Goal: Information Seeking & Learning: Compare options

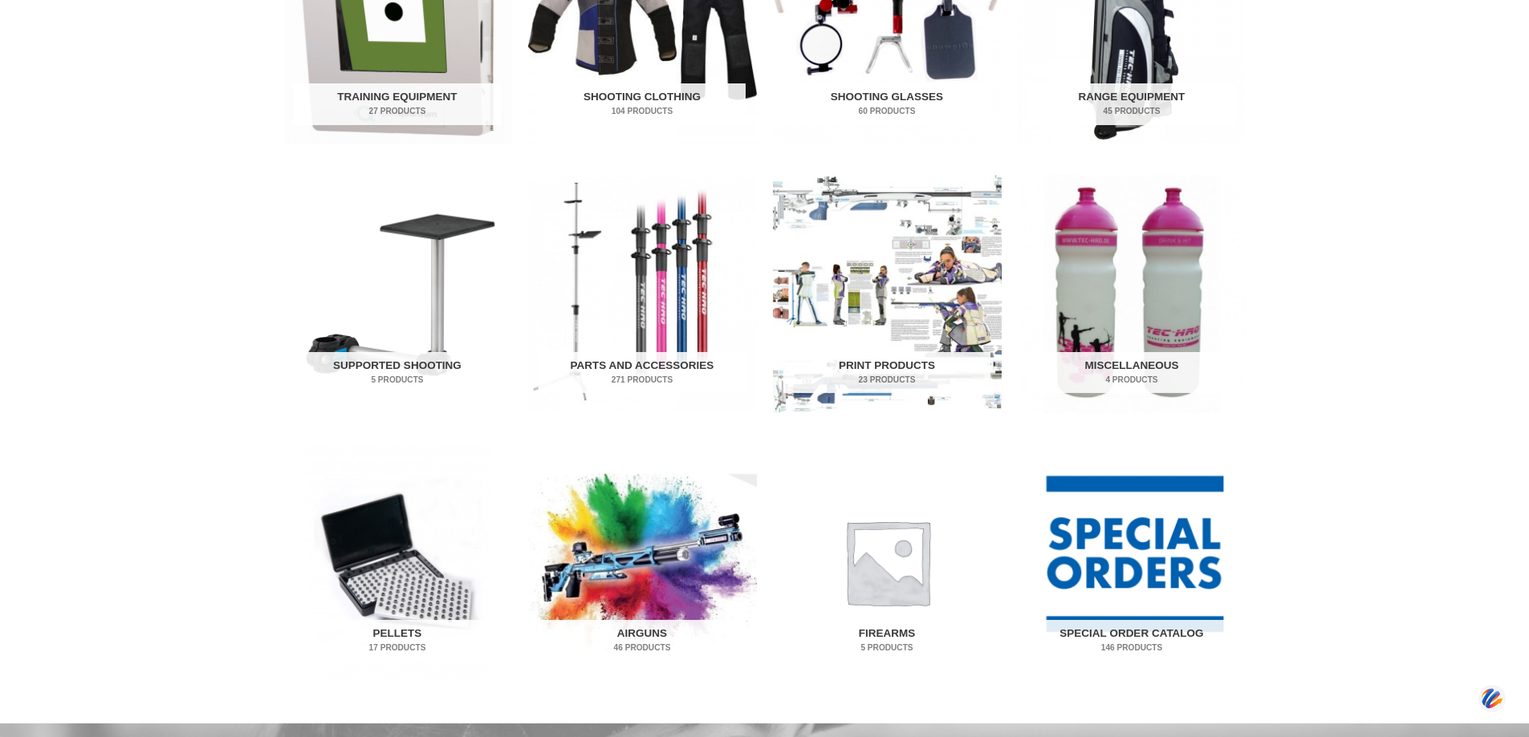
scroll to position [722, 0]
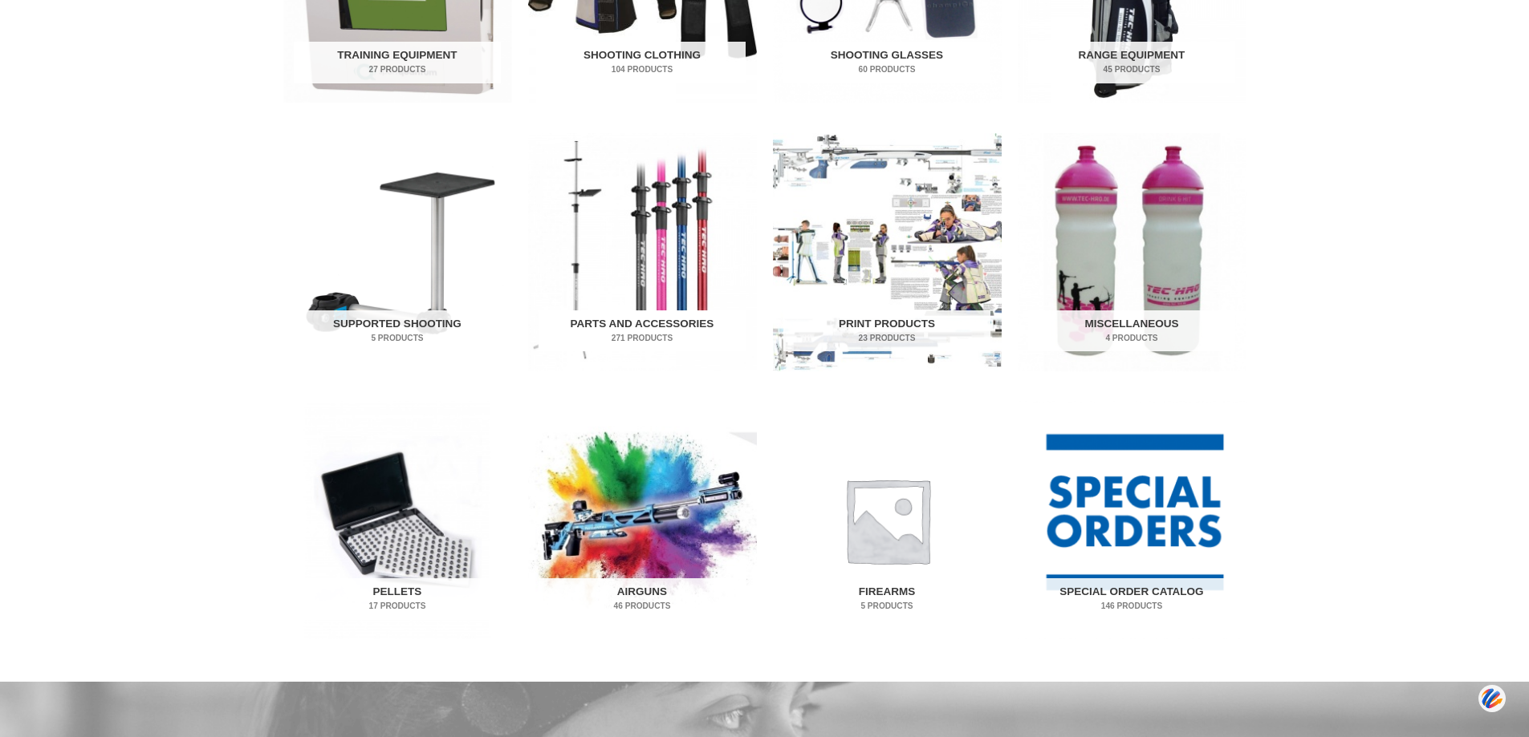
click at [644, 325] on h2 "Parts and Accessories 271 Products" at bounding box center [641, 332] width 207 height 42
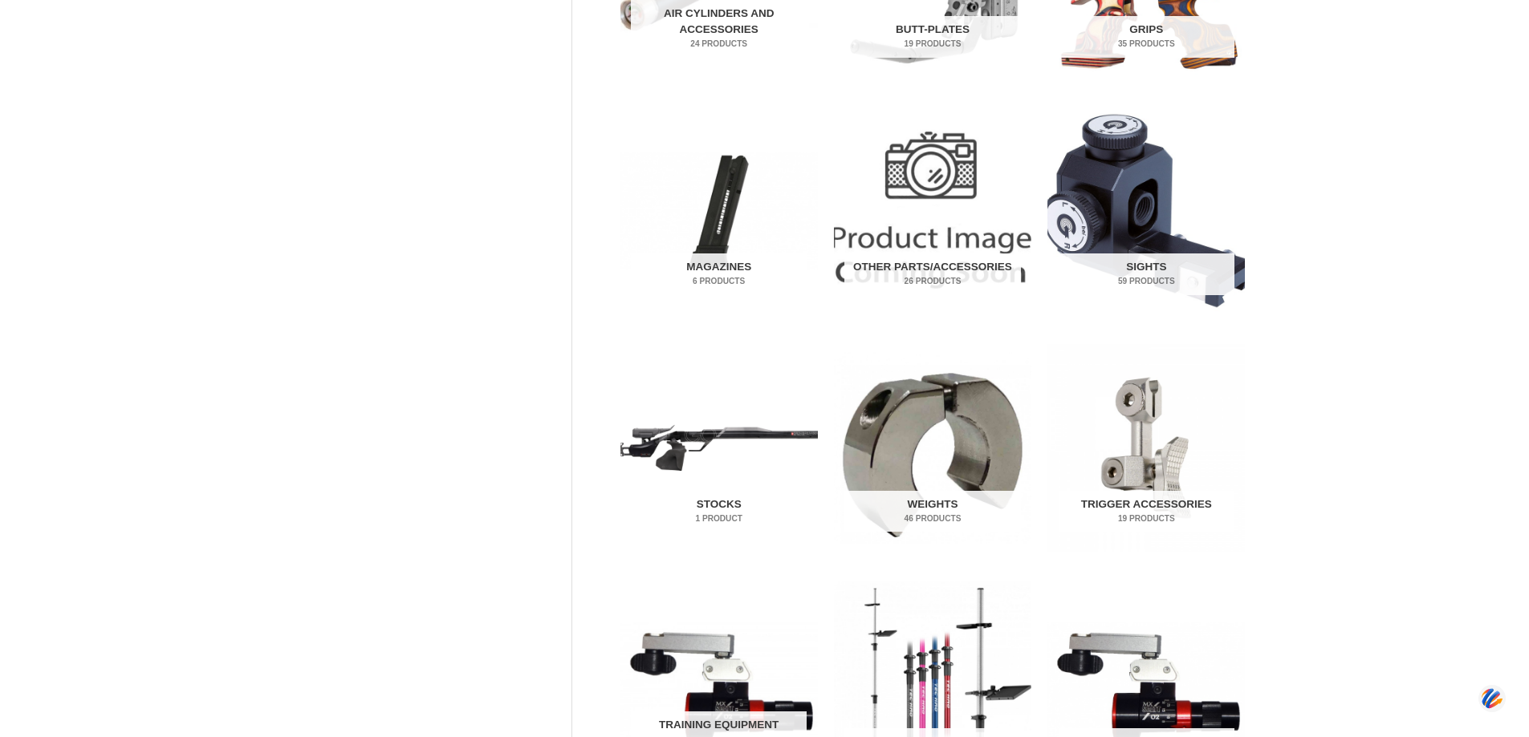
scroll to position [481, 0]
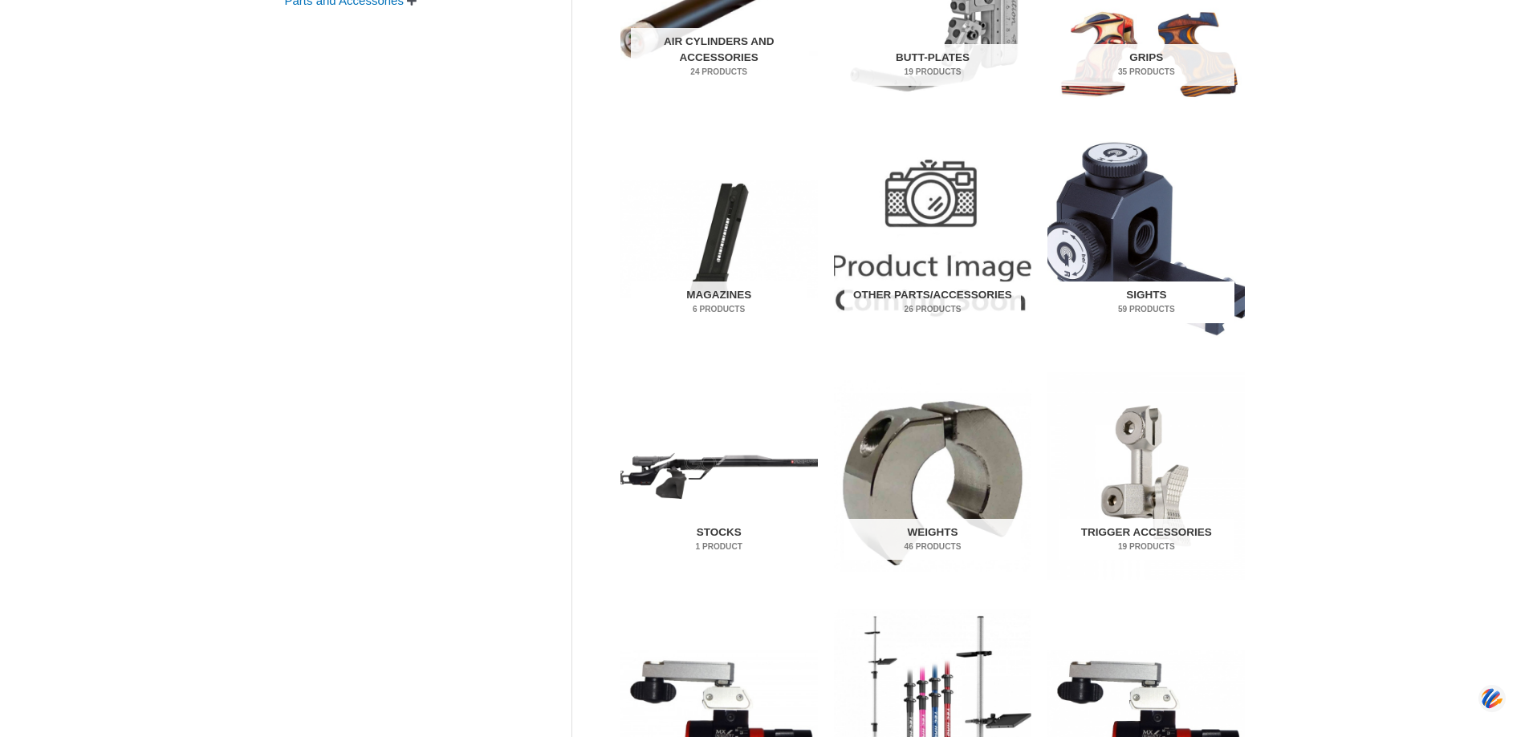
click at [1142, 298] on h2 "Sights 59 Products" at bounding box center [1146, 303] width 176 height 42
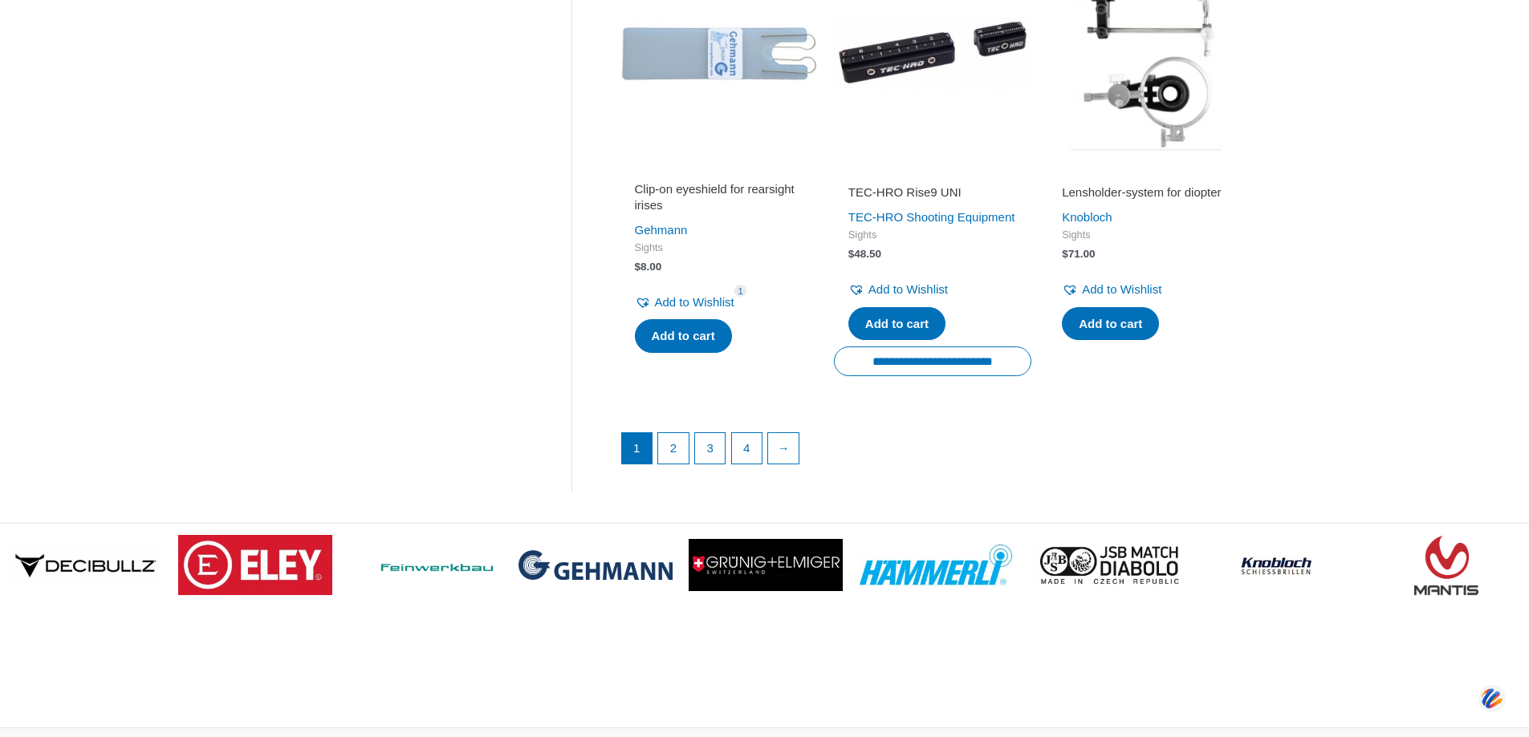
scroll to position [2247, 0]
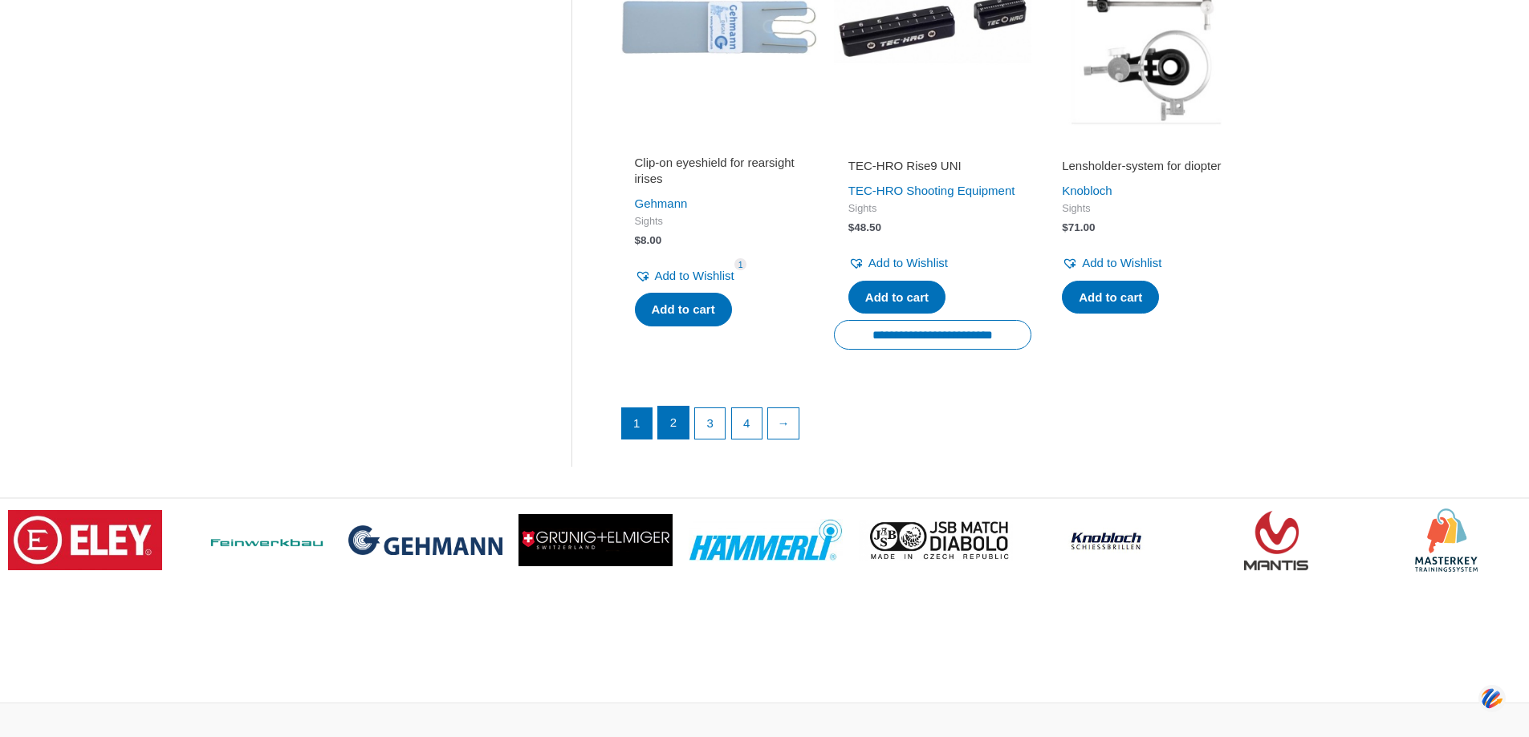
click at [668, 439] on link "2" at bounding box center [673, 423] width 30 height 32
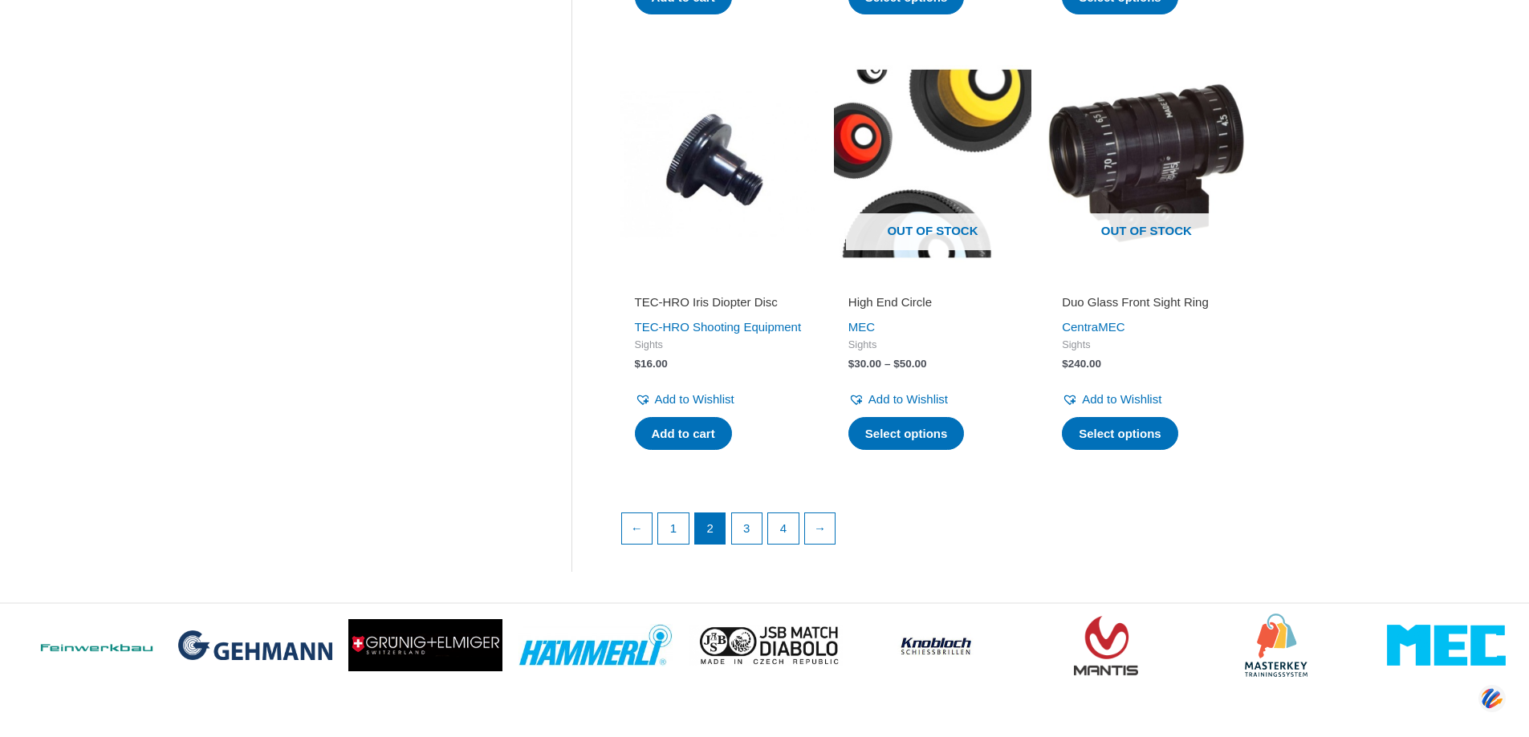
scroll to position [2166, 0]
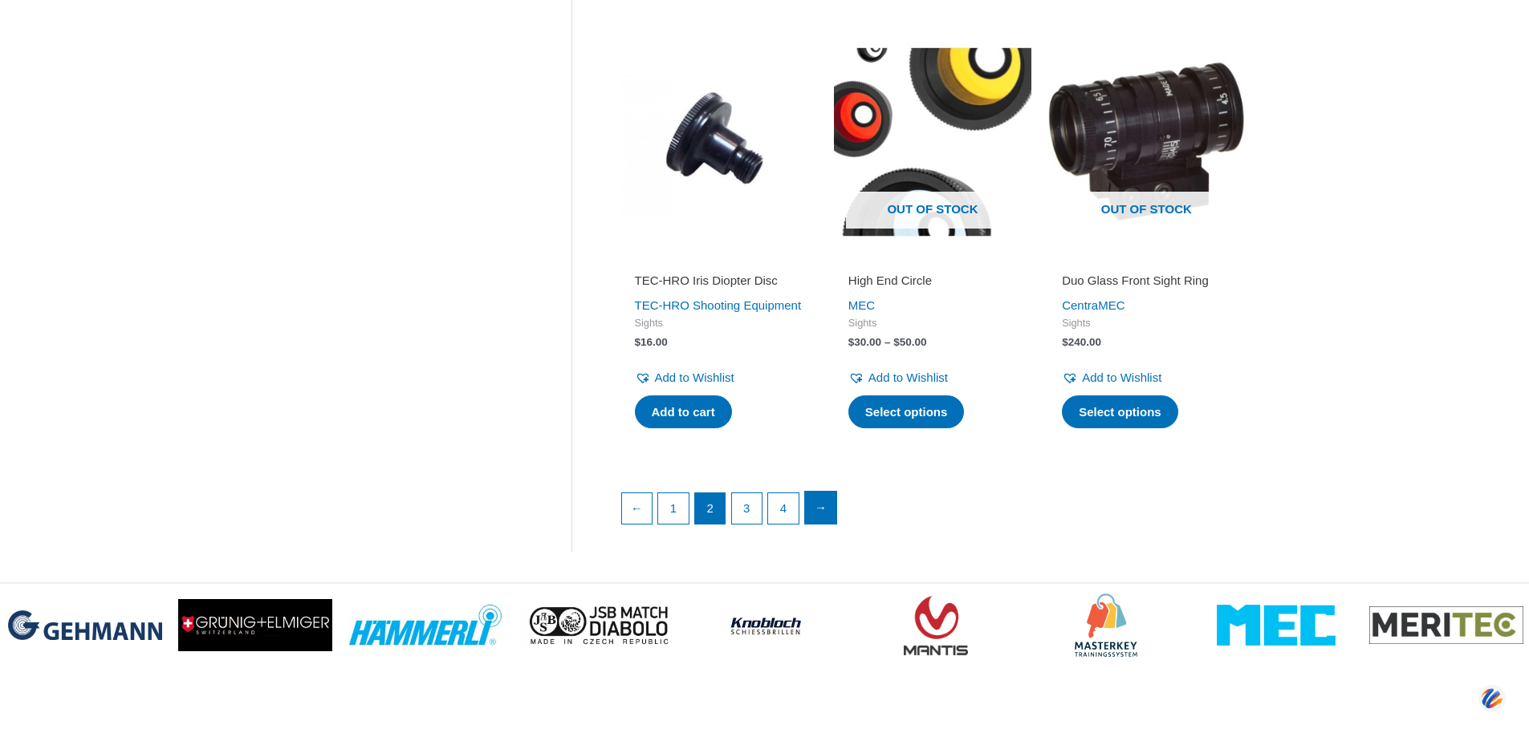
click at [826, 524] on link "→" at bounding box center [821, 508] width 32 height 32
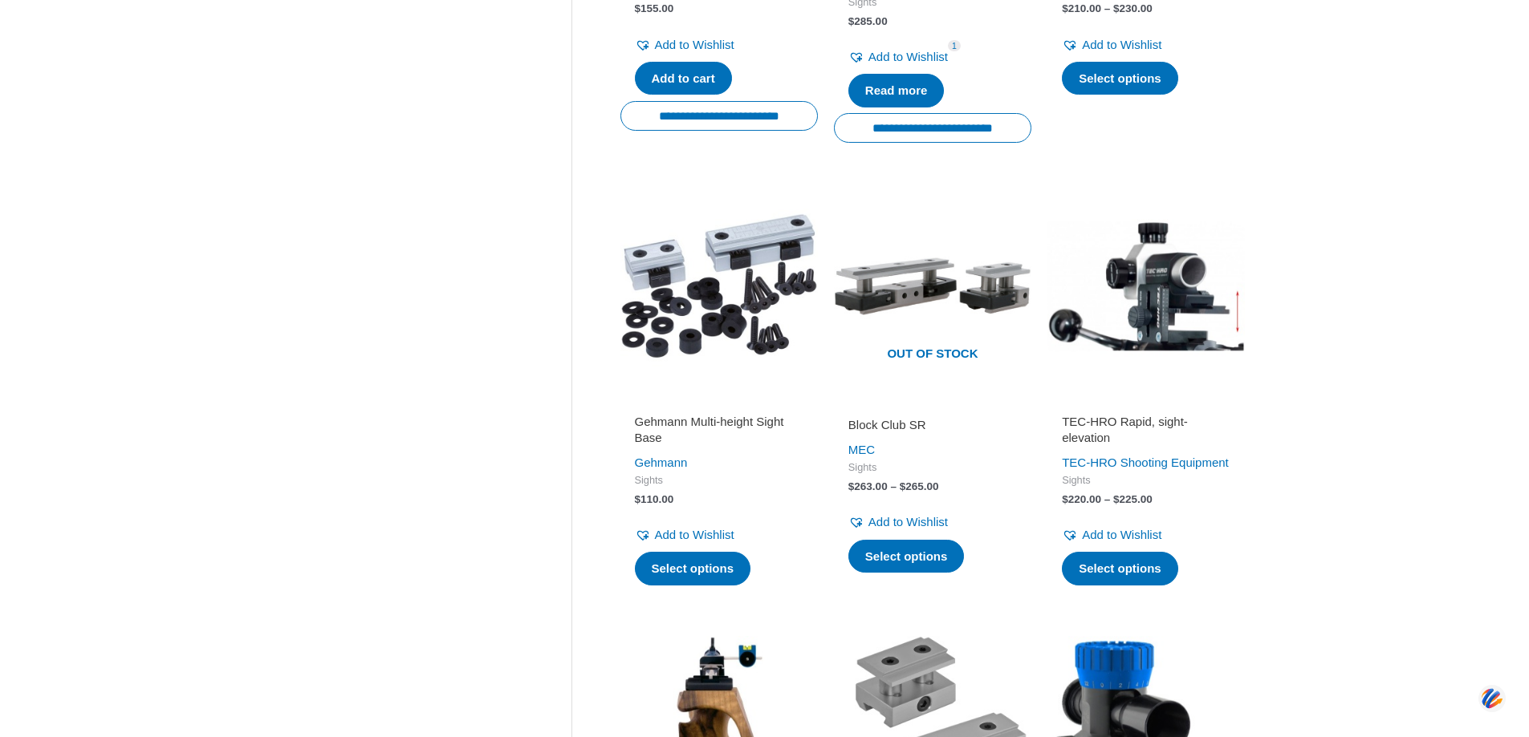
scroll to position [1123, 0]
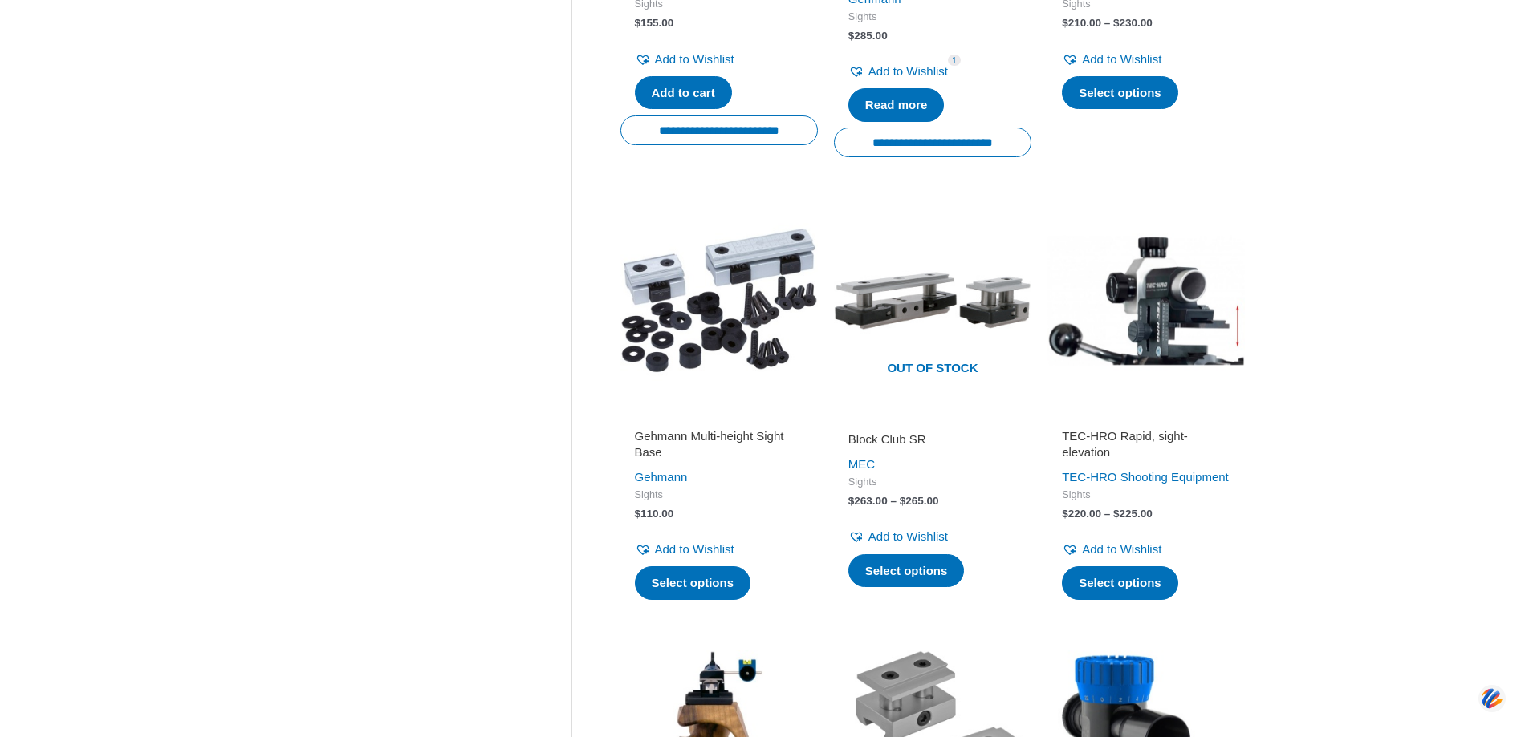
click at [1092, 439] on h2 "TEC-HRO Rapid, sight-elevation" at bounding box center [1146, 443] width 169 height 31
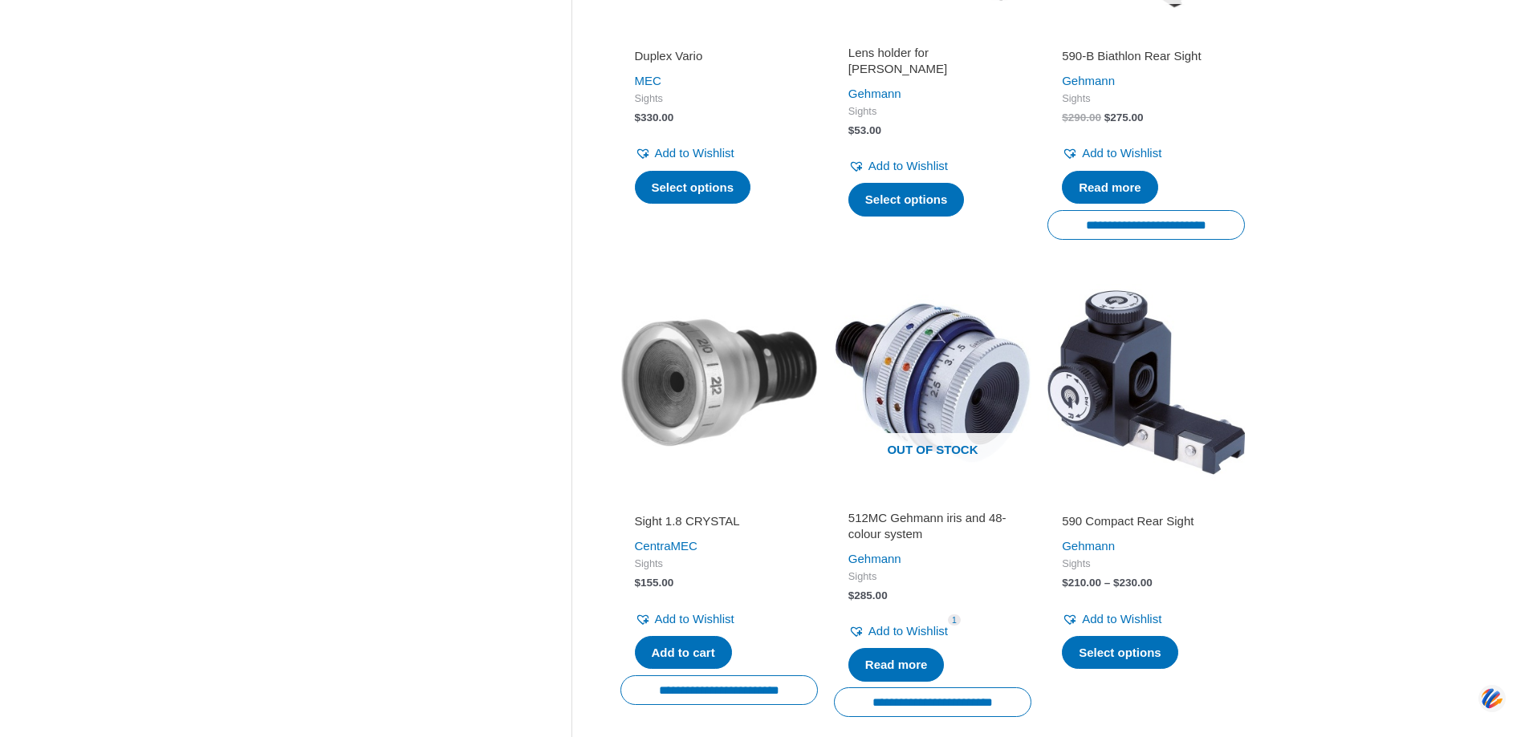
scroll to position [642, 0]
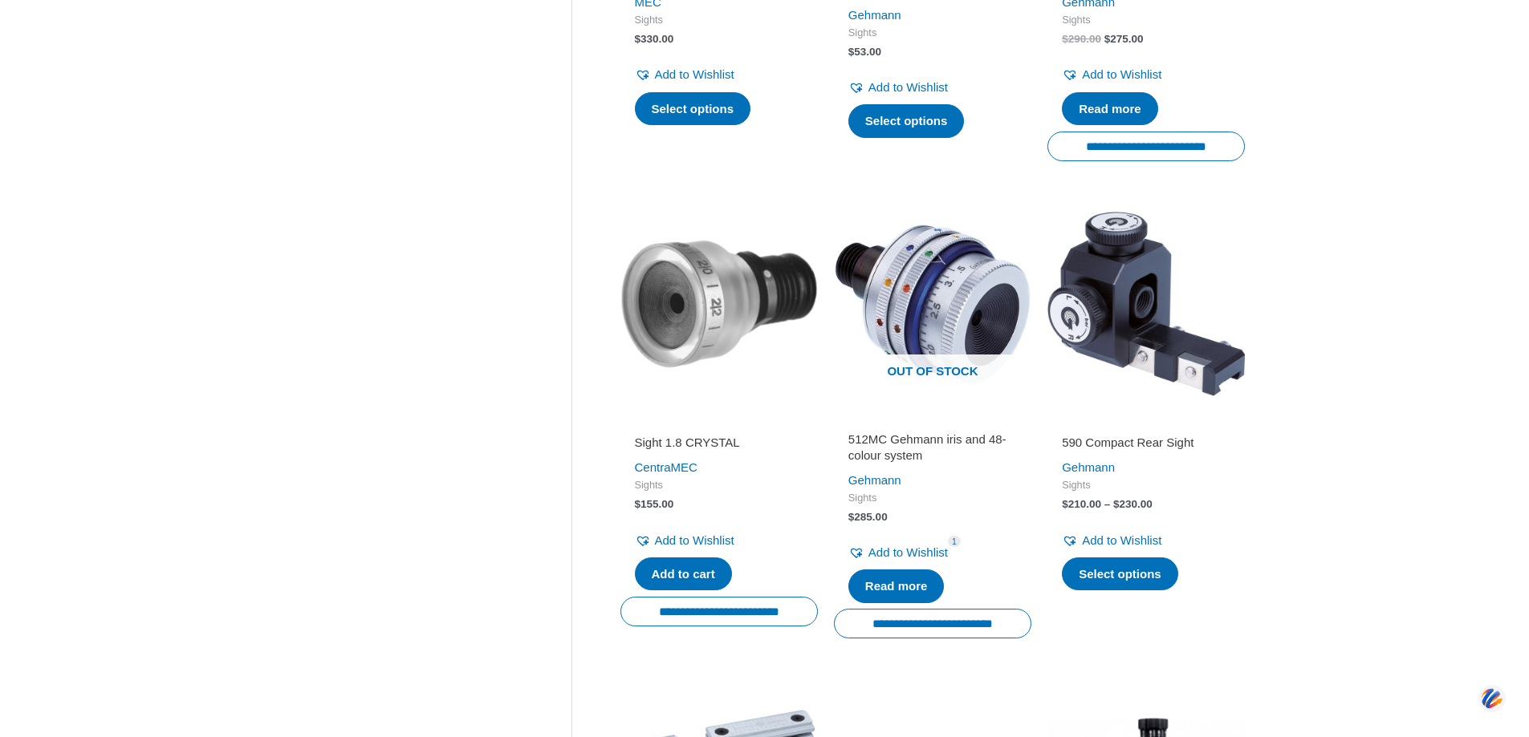
click at [703, 300] on img at bounding box center [718, 303] width 197 height 197
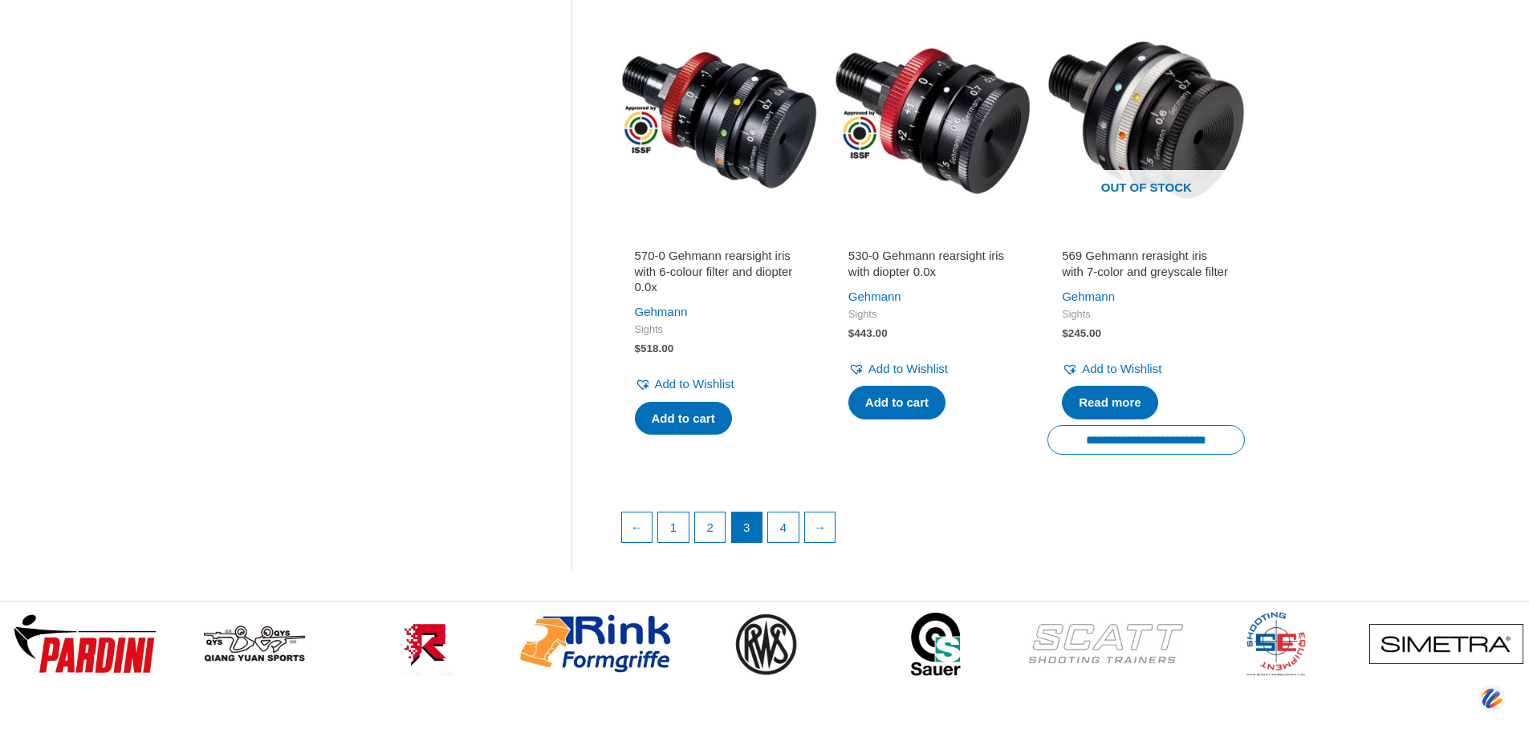
scroll to position [2166, 0]
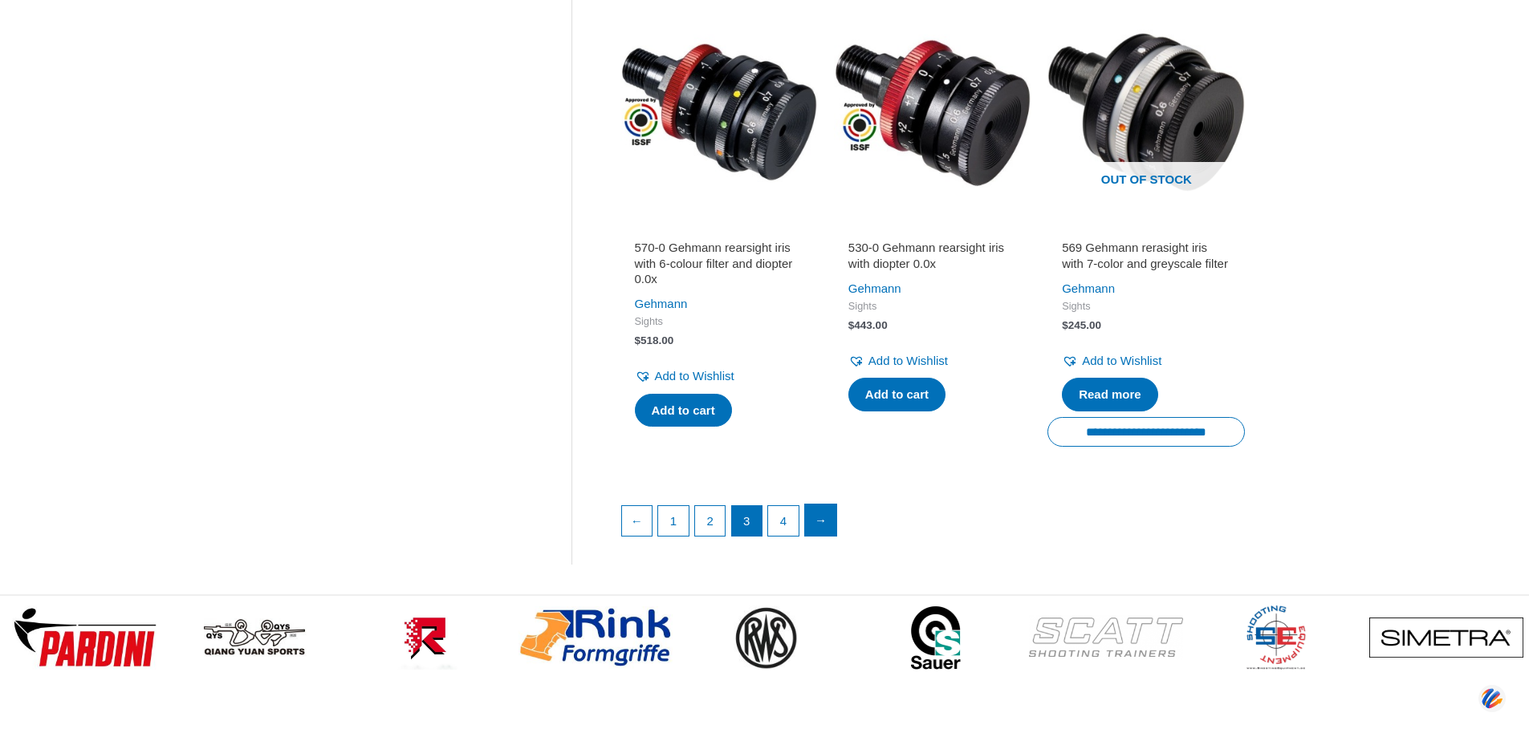
click at [825, 537] on link "→" at bounding box center [821, 521] width 32 height 32
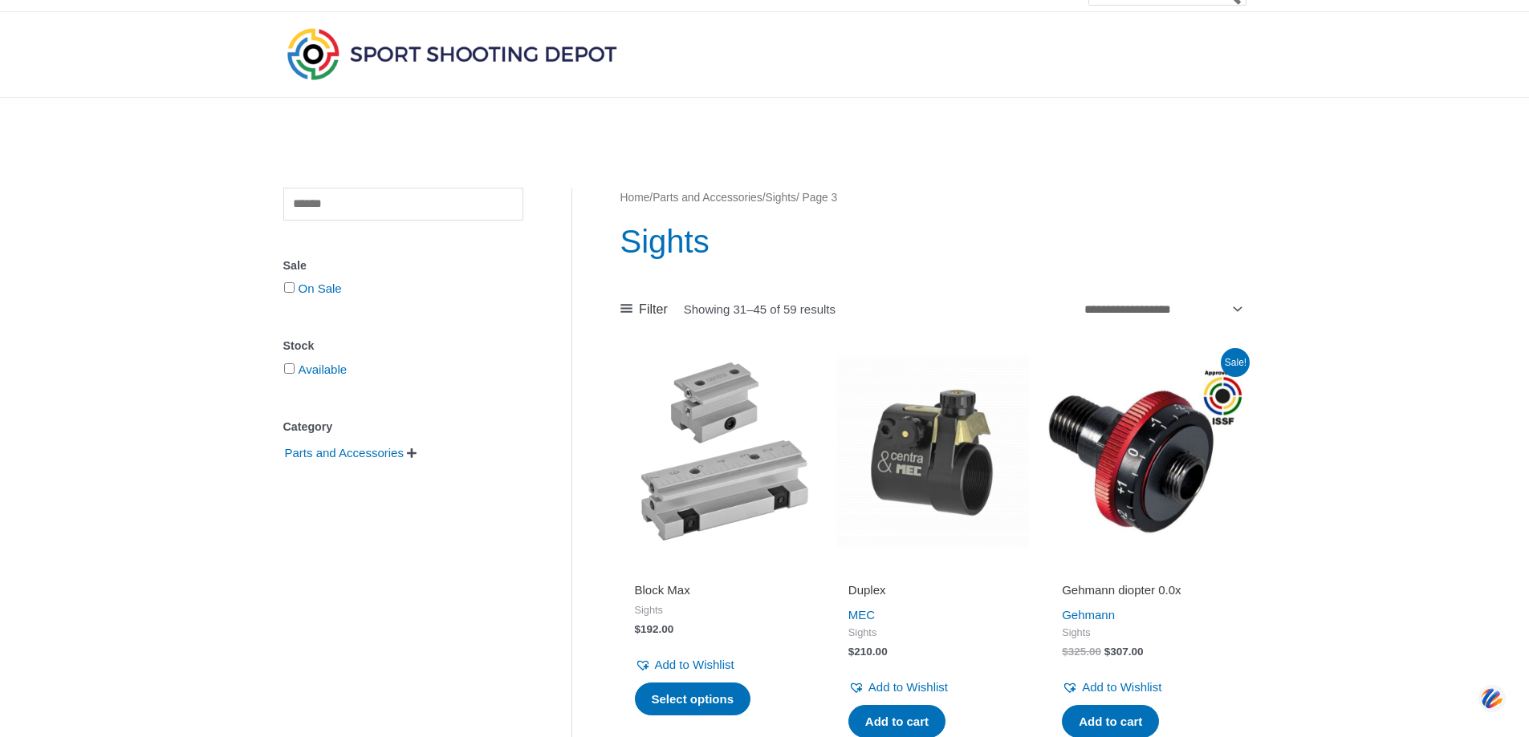
scroll to position [0, 0]
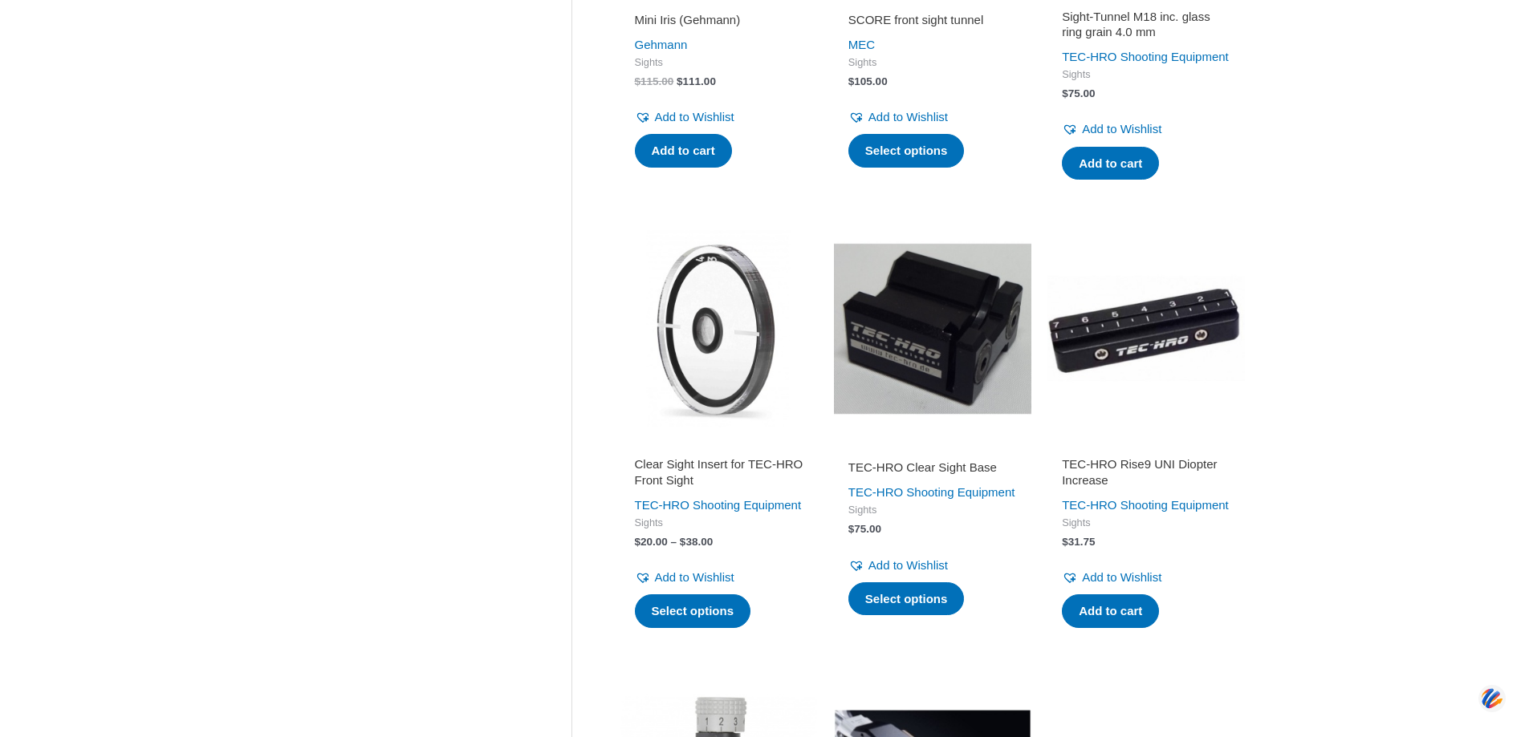
scroll to position [1525, 0]
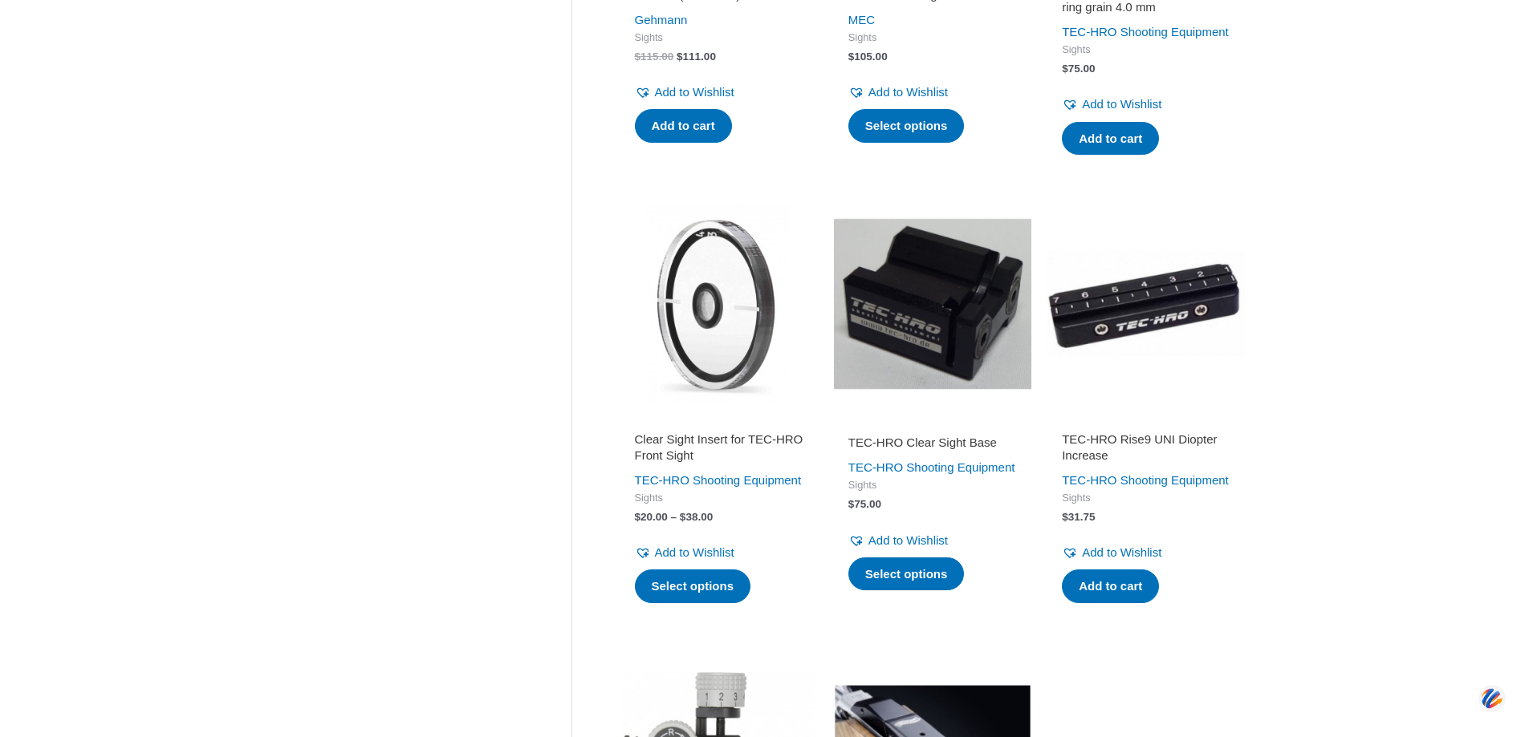
click at [667, 463] on h2 "Clear Sight Insert for TEC-HRO Front Sight" at bounding box center [719, 447] width 169 height 31
click at [955, 451] on h2 "TEC-HRO Clear Sight Base" at bounding box center [932, 443] width 169 height 16
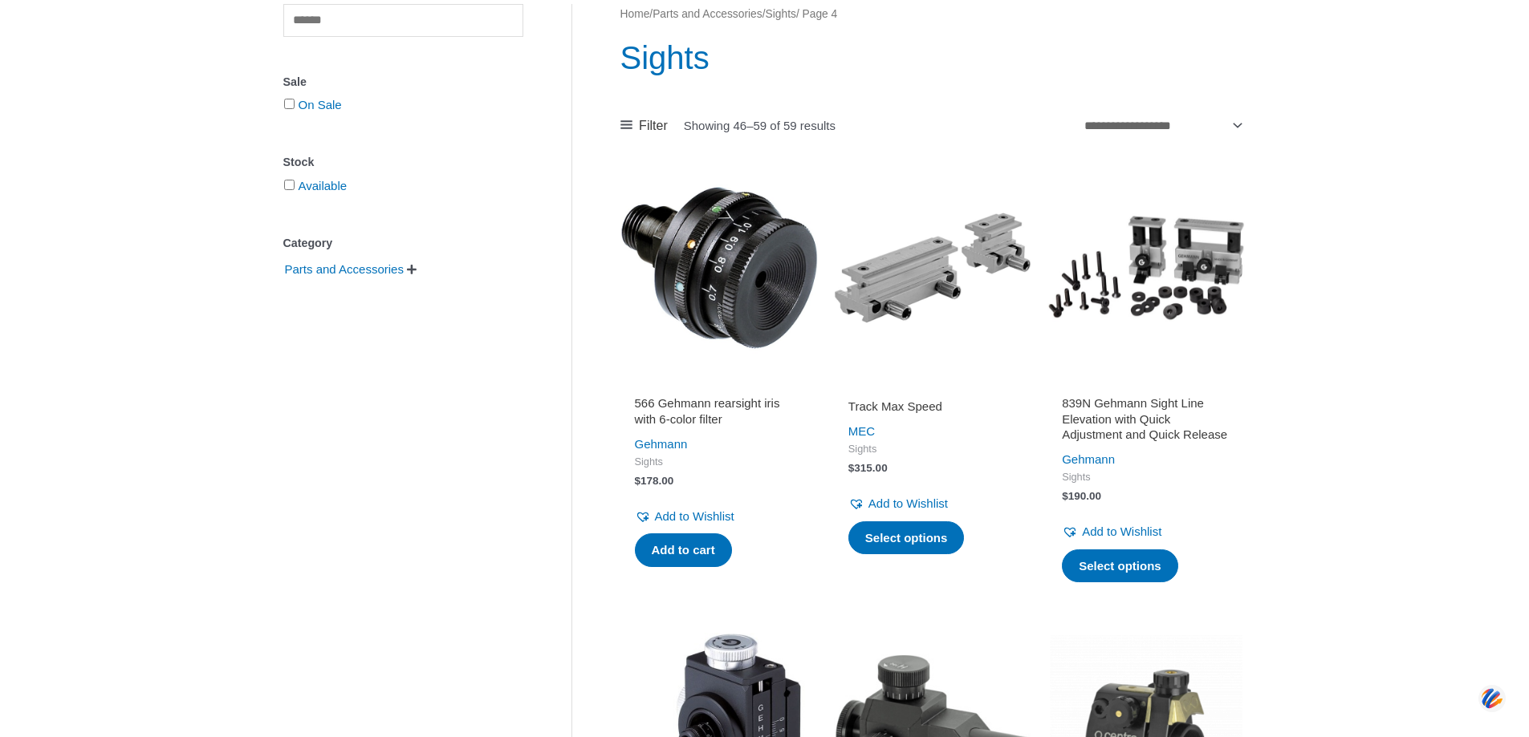
scroll to position [241, 0]
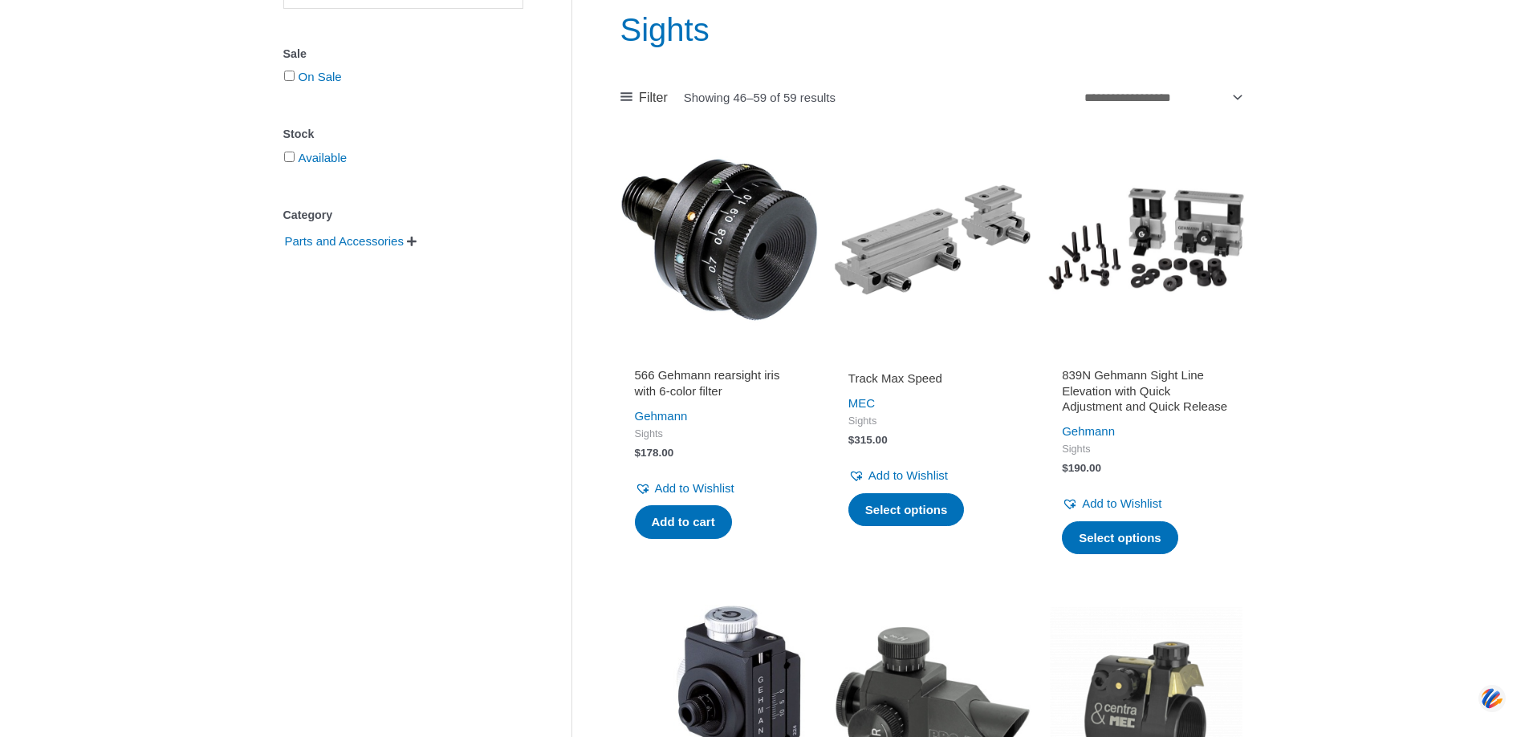
click at [923, 378] on h2 "Track Max Speed" at bounding box center [932, 379] width 169 height 16
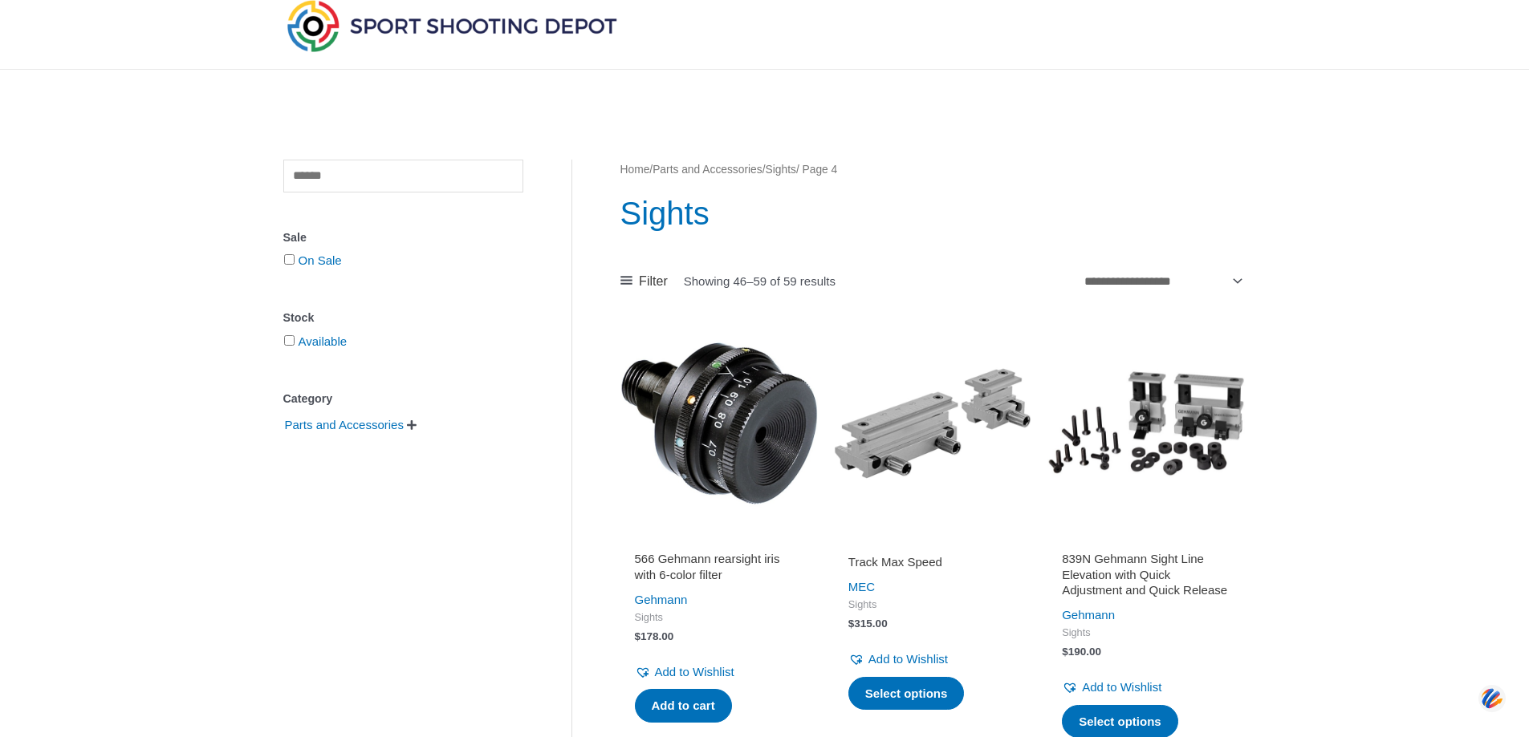
scroll to position [0, 0]
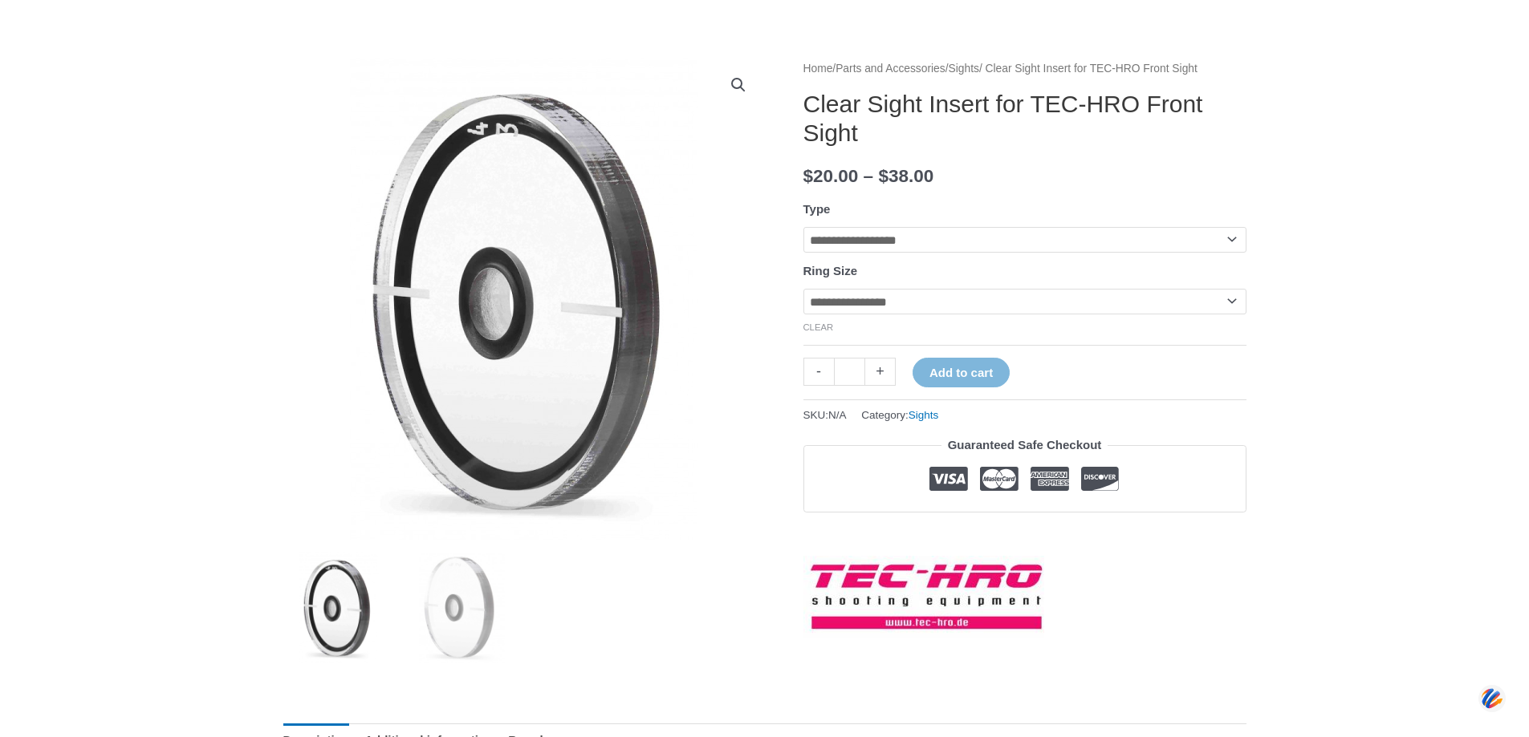
scroll to position [160, 0]
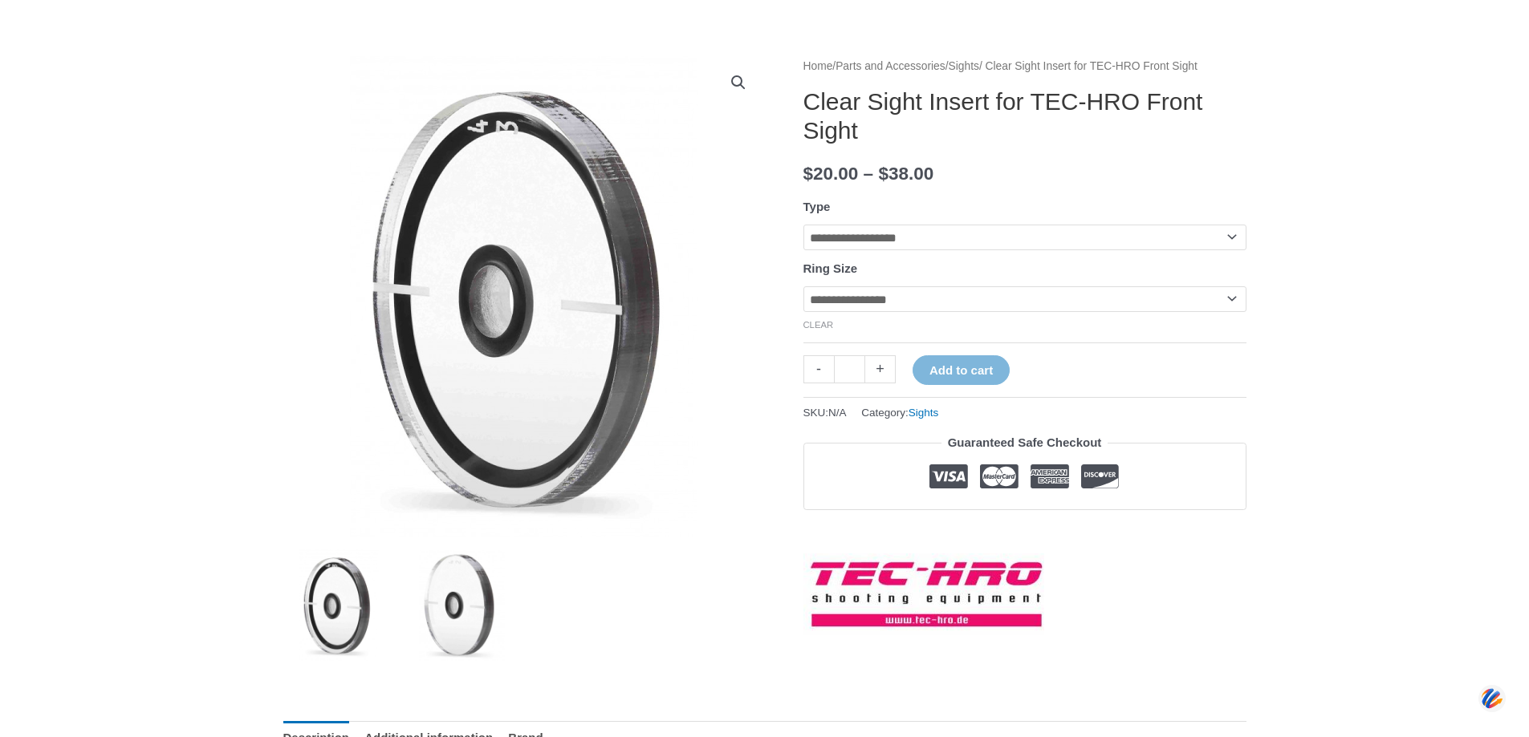
click at [453, 611] on img at bounding box center [462, 606] width 112 height 112
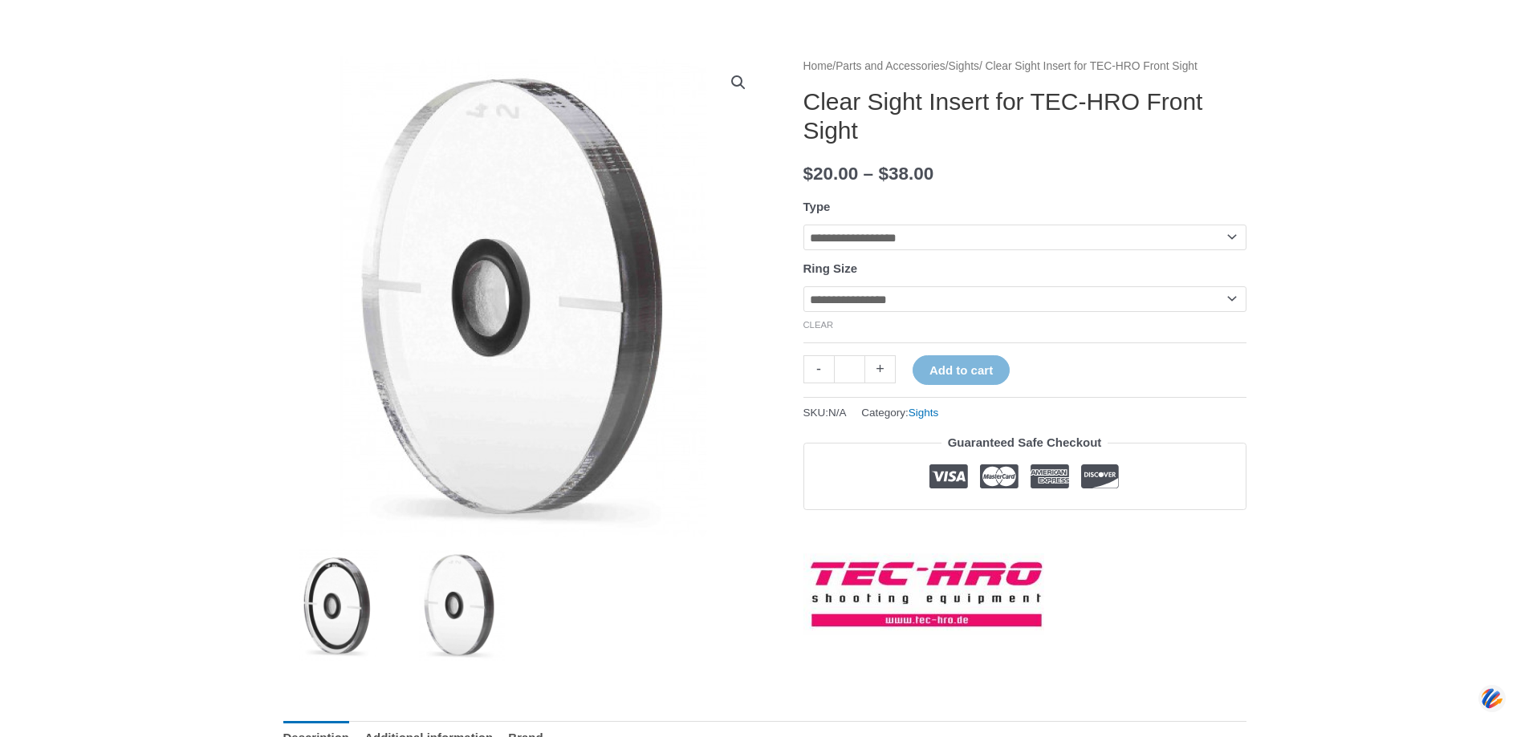
click at [351, 614] on img at bounding box center [339, 606] width 112 height 112
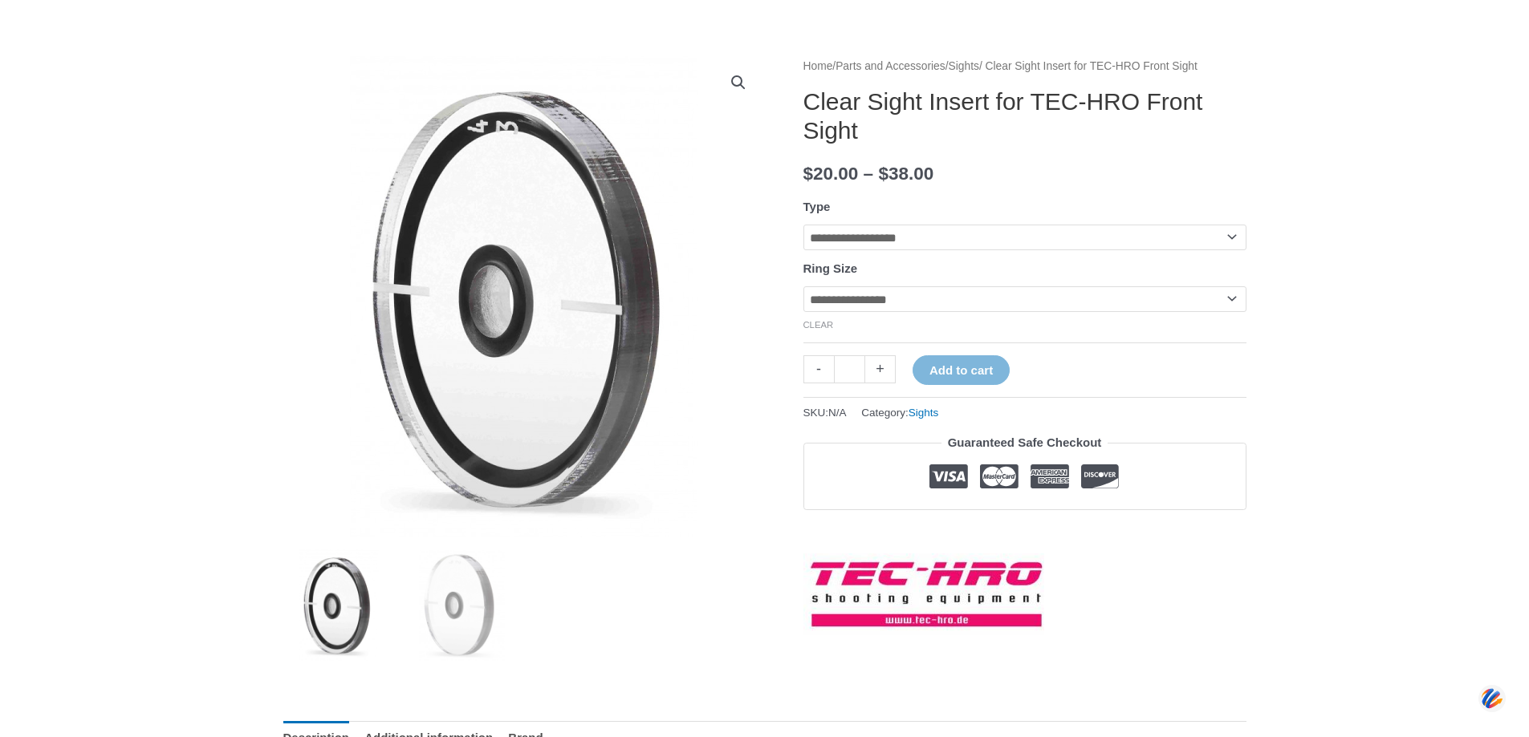
click at [837, 312] on select "**********" at bounding box center [1024, 299] width 443 height 26
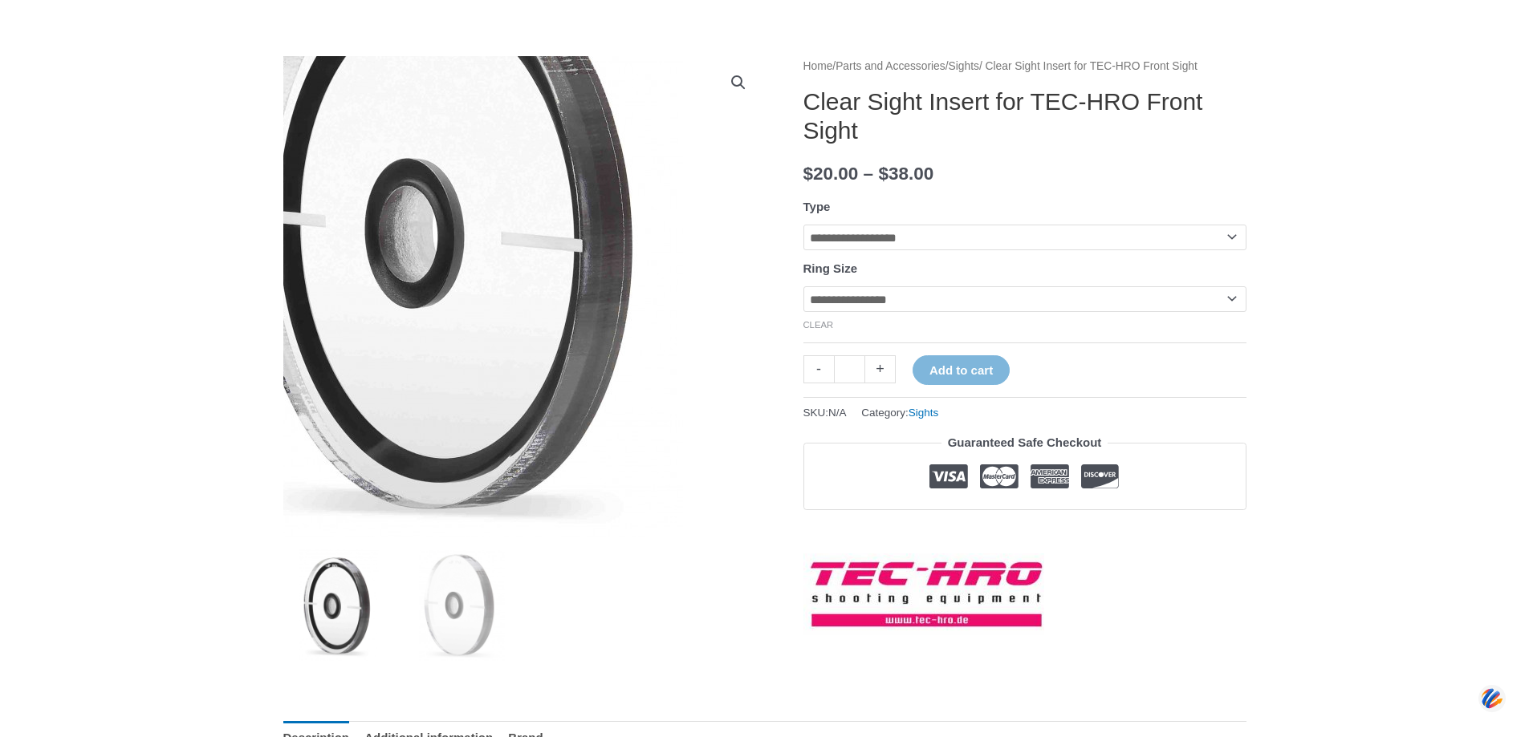
click at [738, 503] on img at bounding box center [452, 228] width 642 height 642
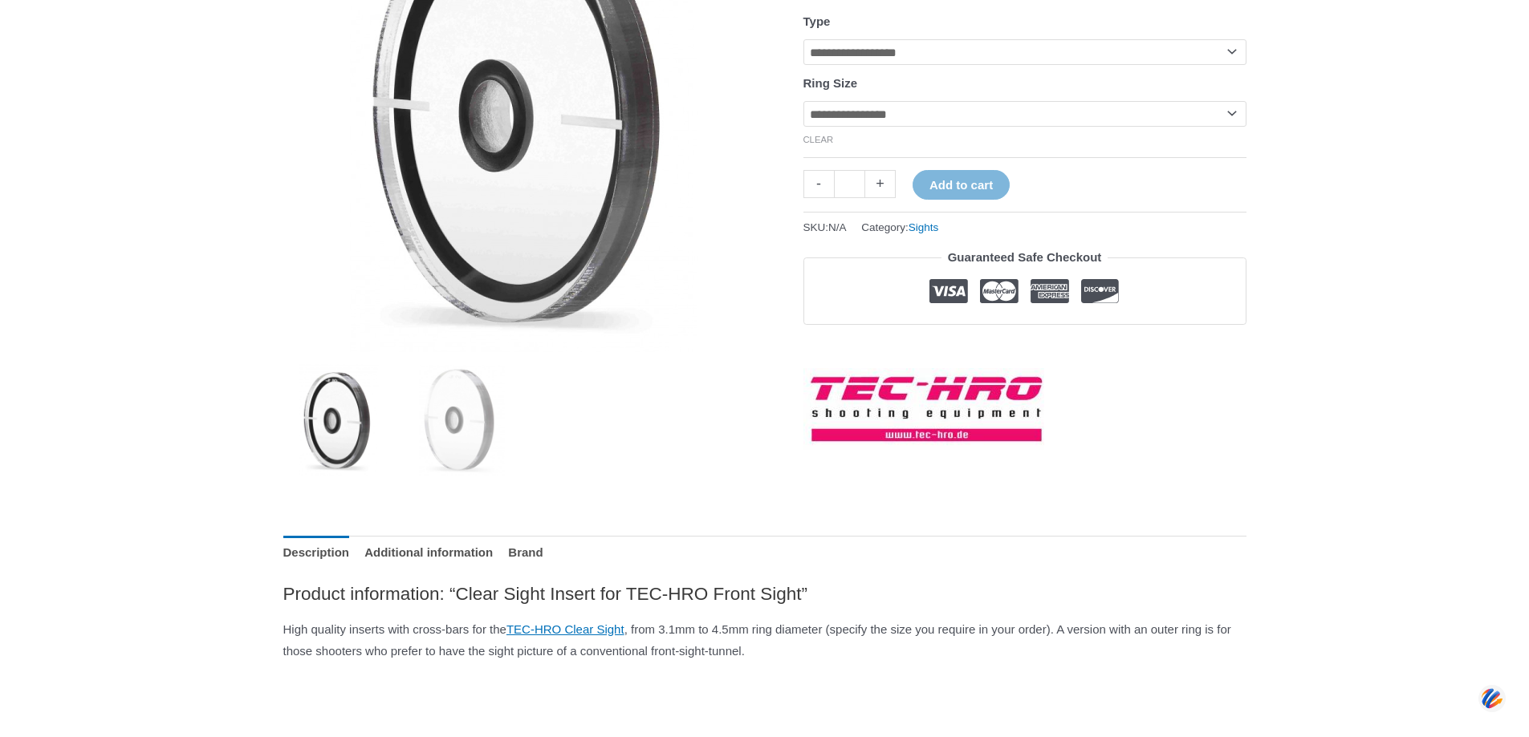
scroll to position [241, 0]
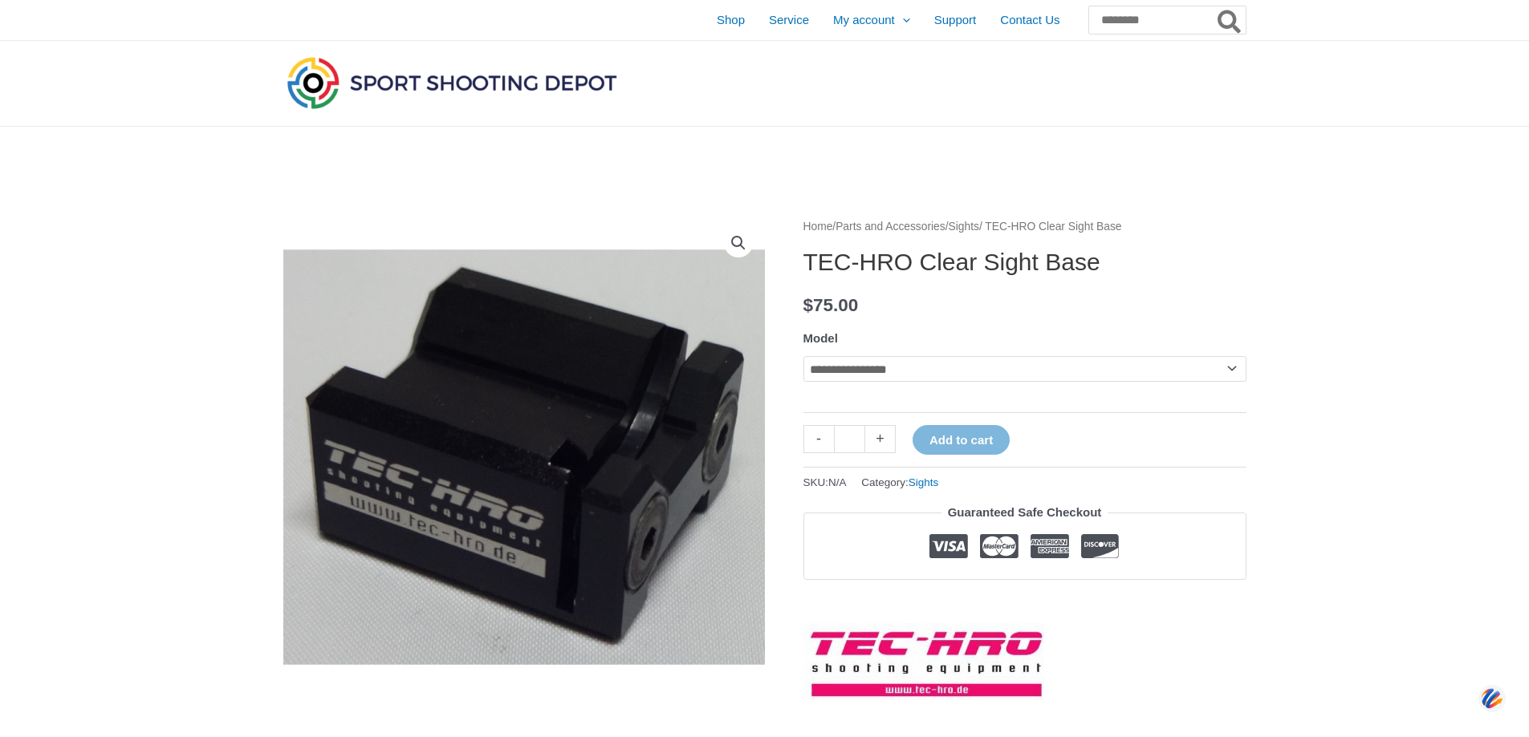
click at [923, 378] on select "**********" at bounding box center [1024, 369] width 443 height 26
select select "*******"
click at [803, 356] on select "**********" at bounding box center [1024, 369] width 443 height 26
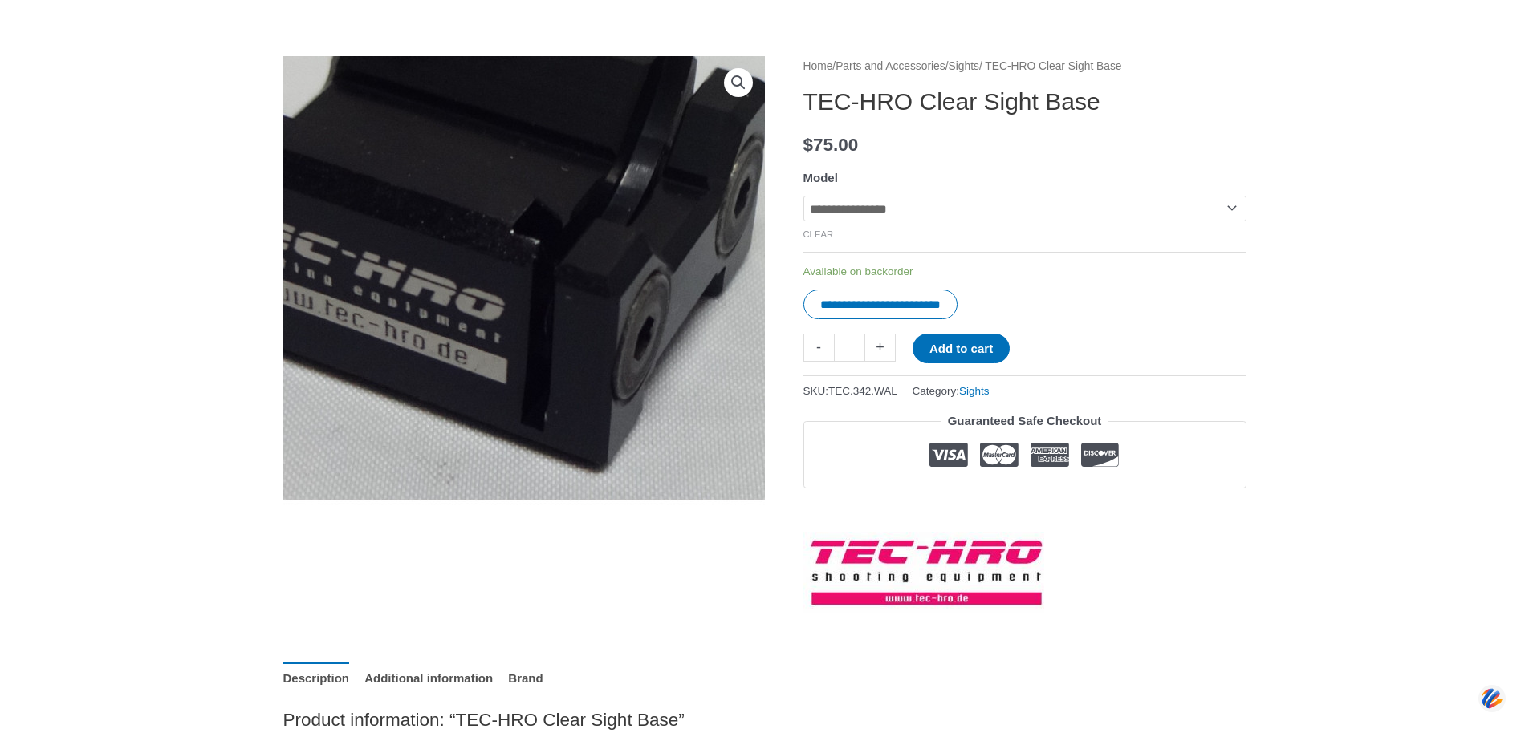
scroll to position [80, 0]
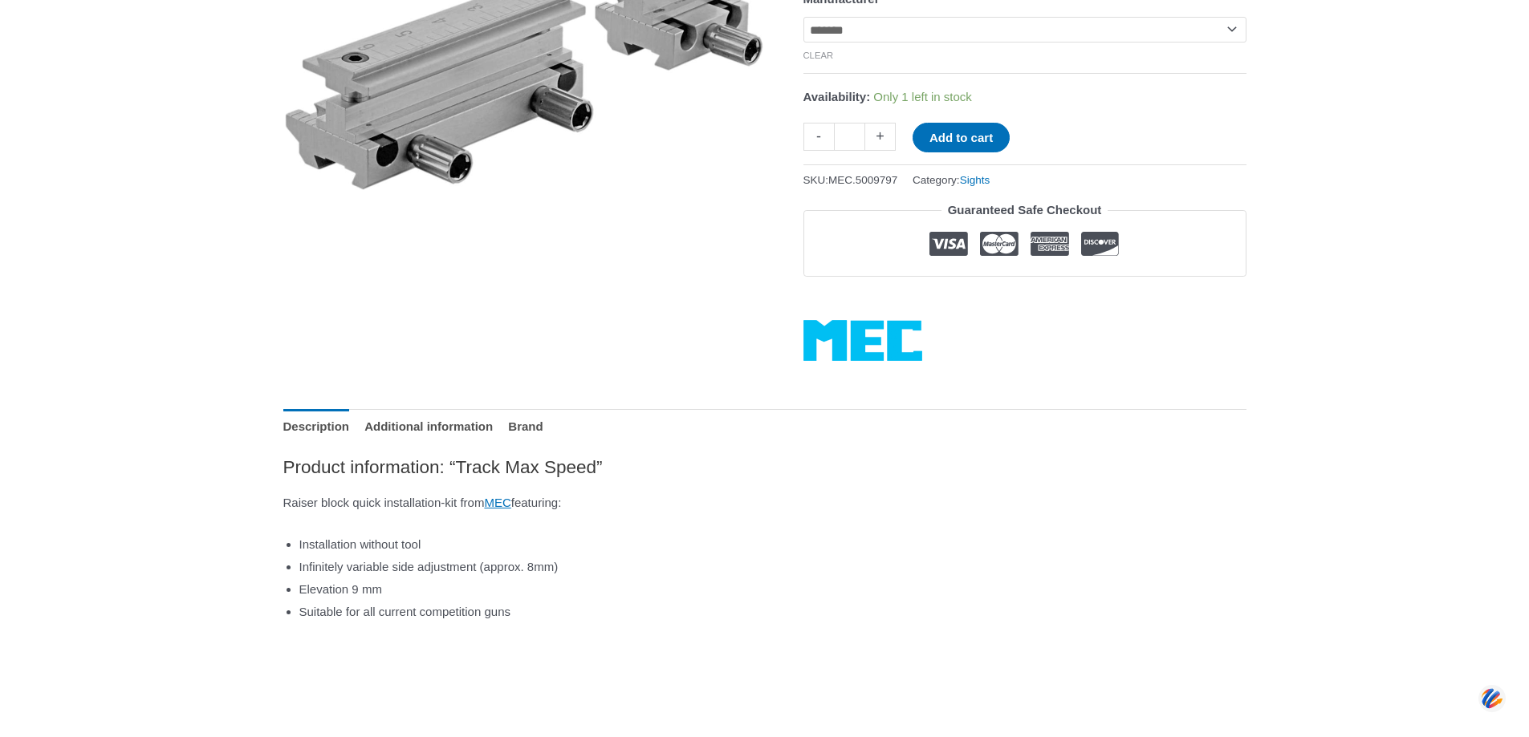
scroll to position [321, 0]
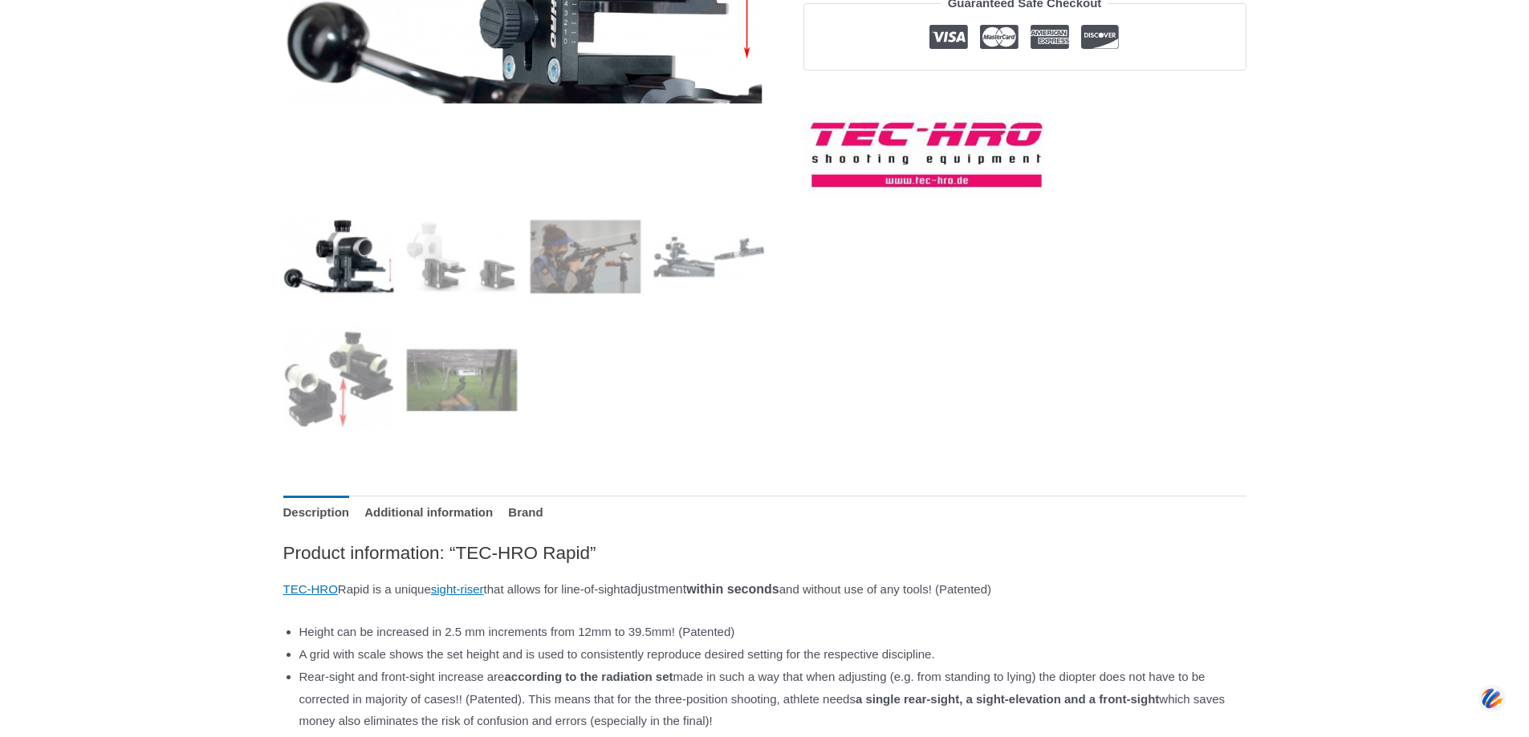
scroll to position [481, 0]
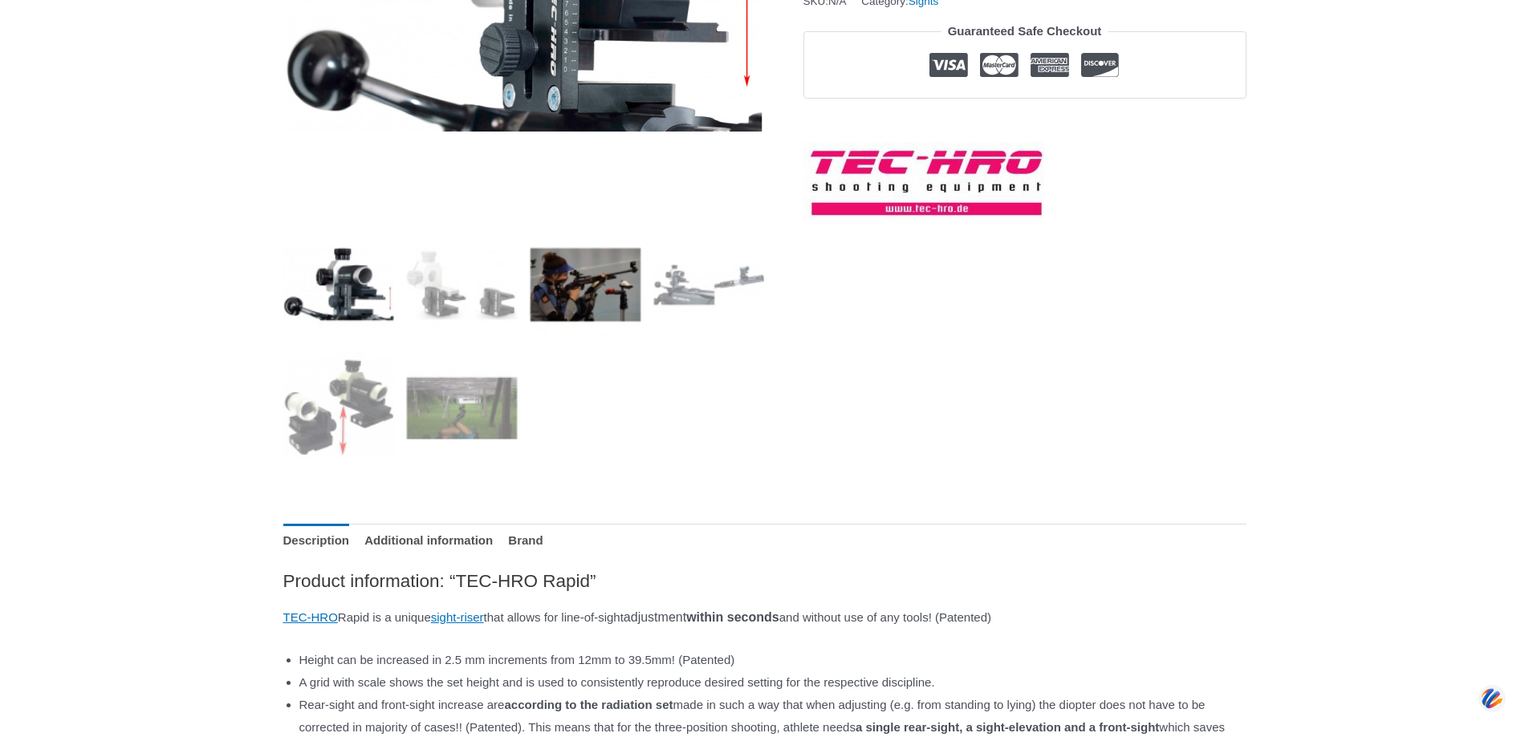
click at [594, 305] on img at bounding box center [586, 285] width 112 height 112
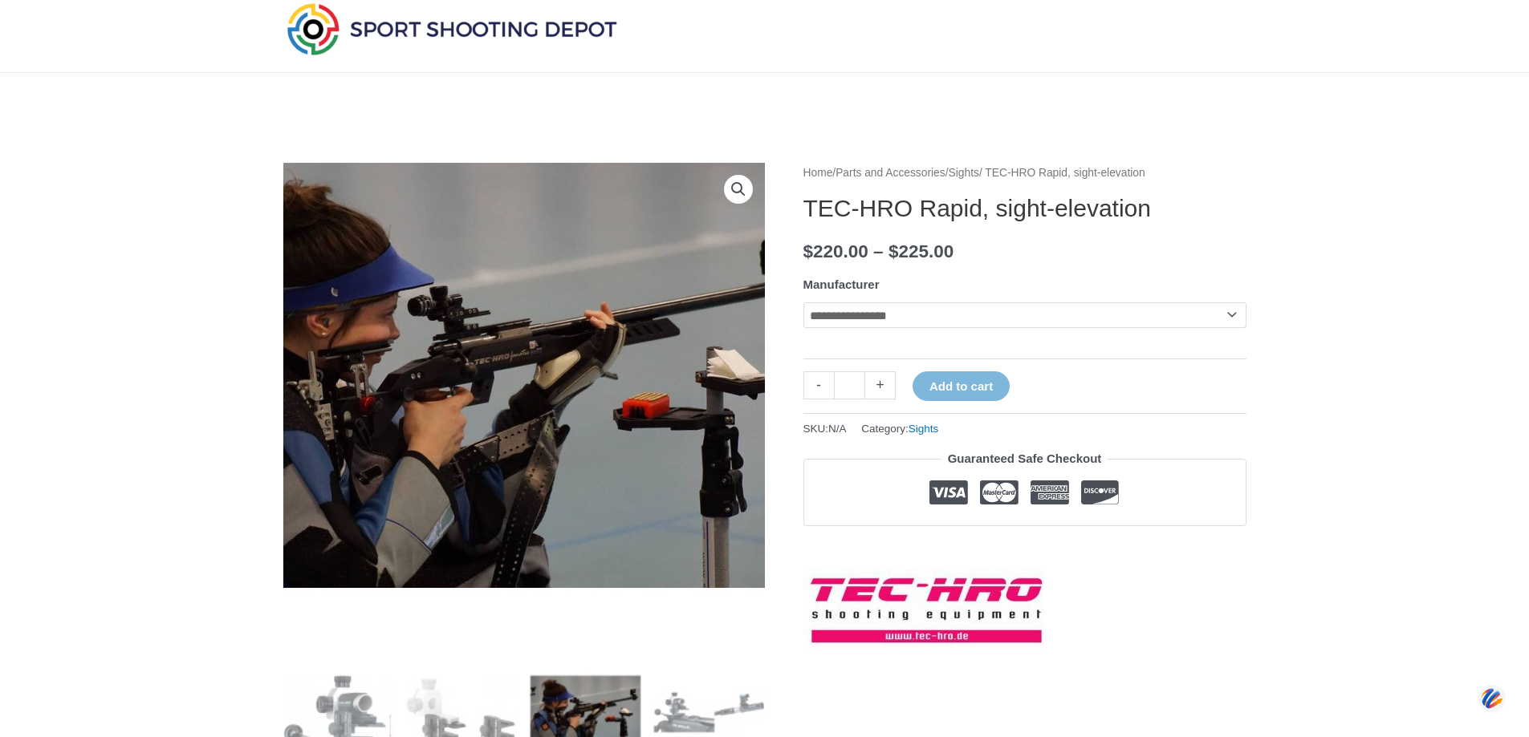
scroll to position [160, 0]
